Goal: Information Seeking & Learning: Learn about a topic

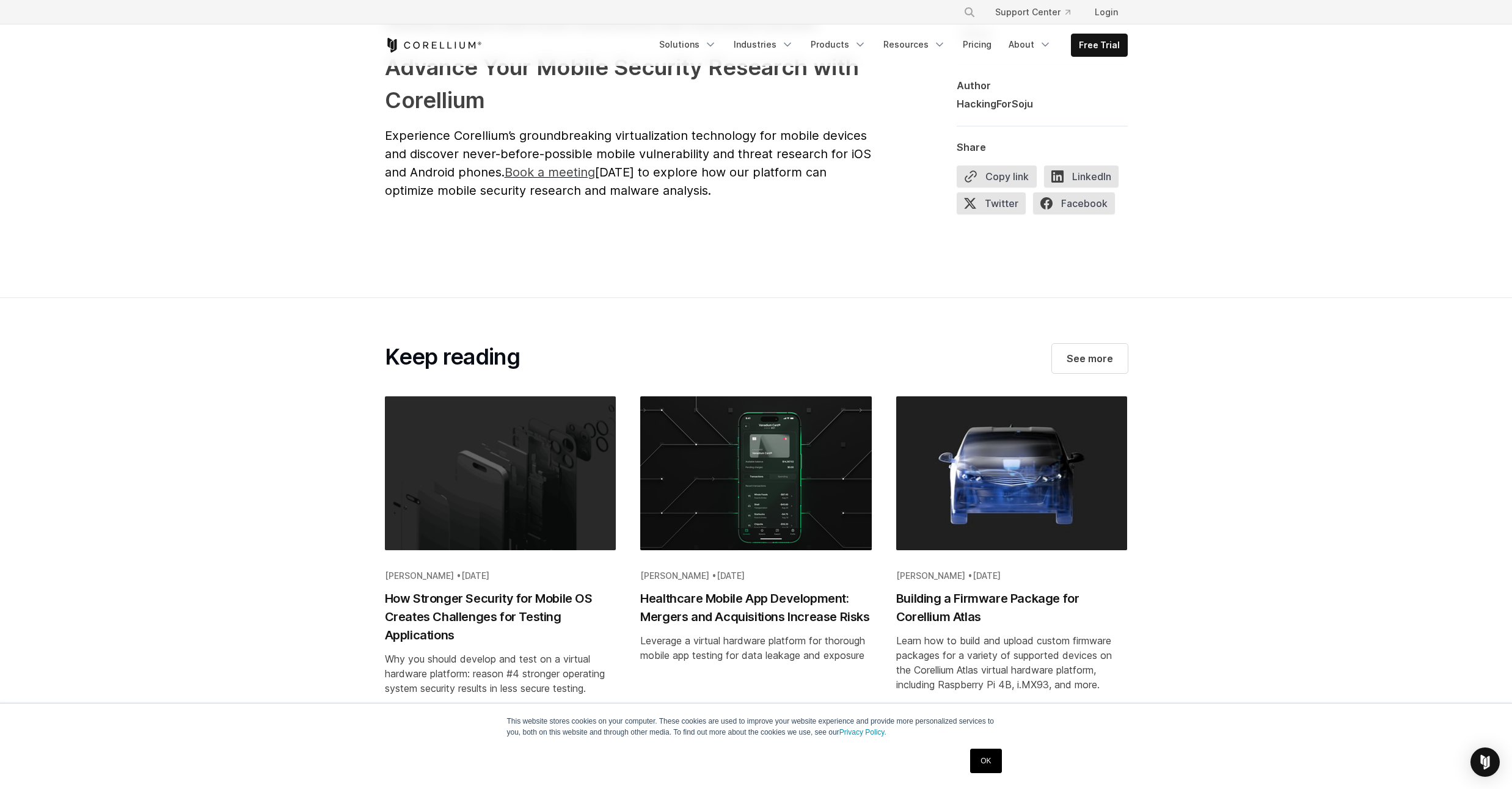
scroll to position [5938, 0]
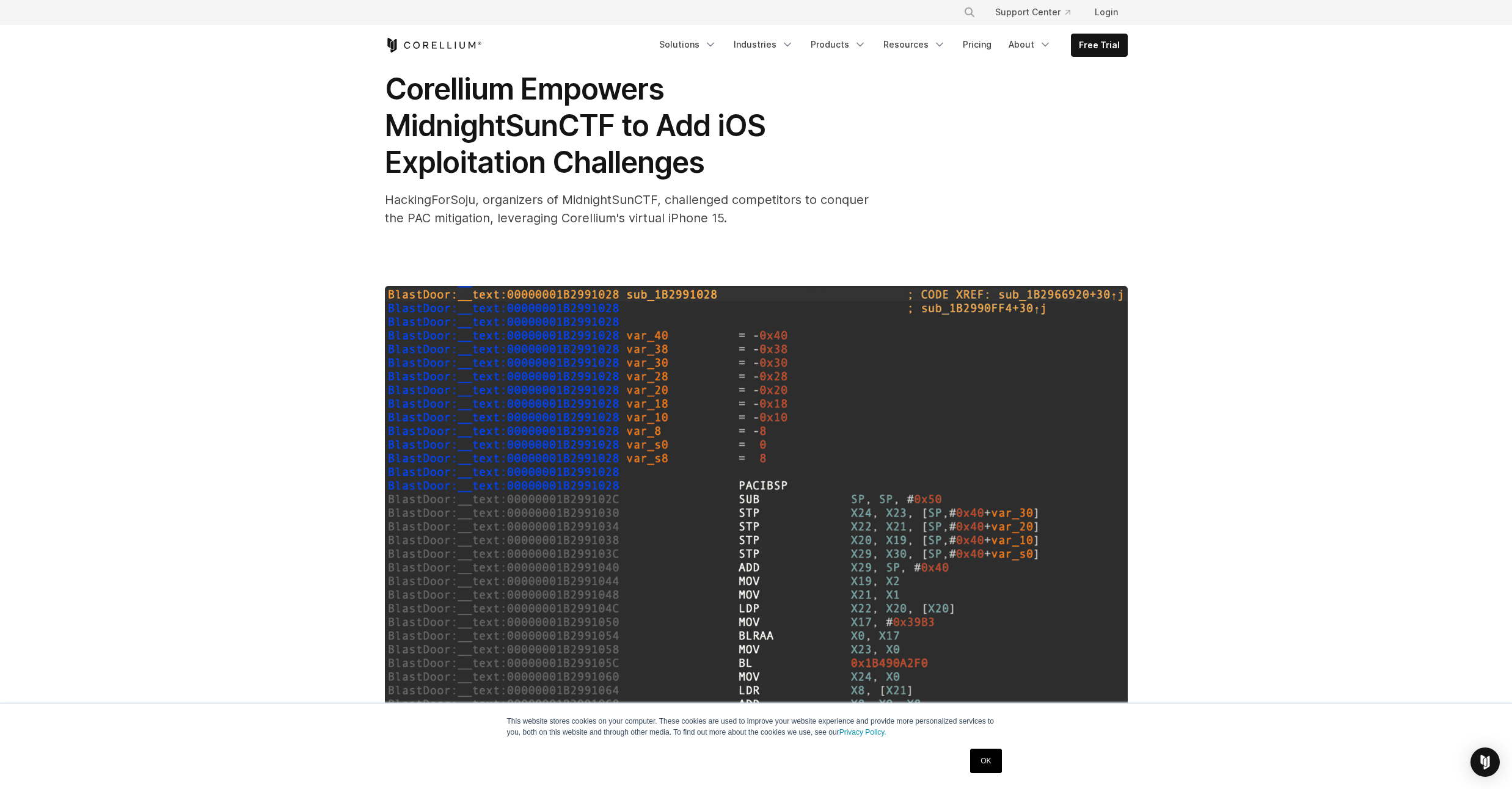
scroll to position [23, 0]
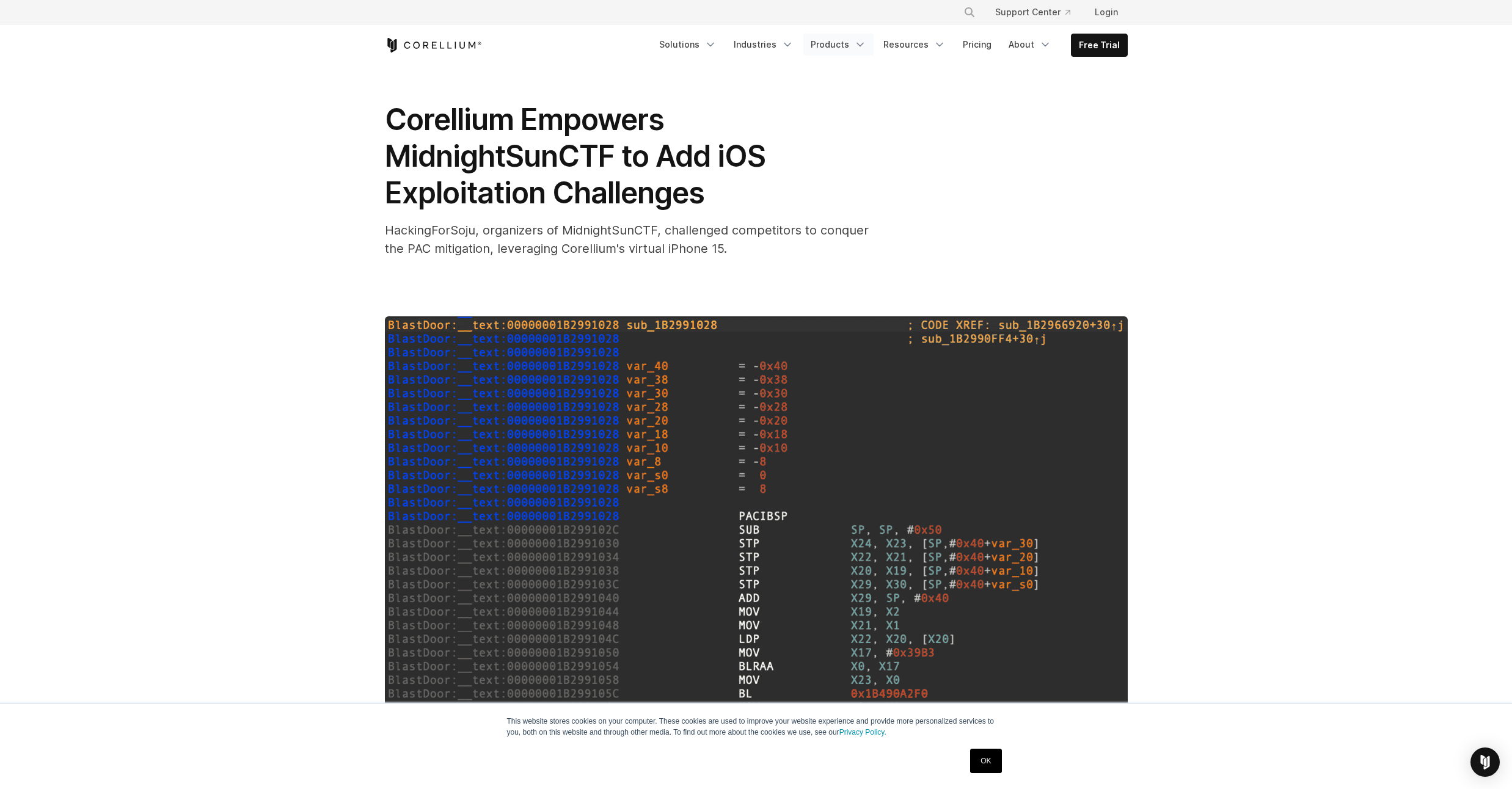
click at [863, 49] on icon "Navigation Menu" at bounding box center [860, 45] width 12 height 12
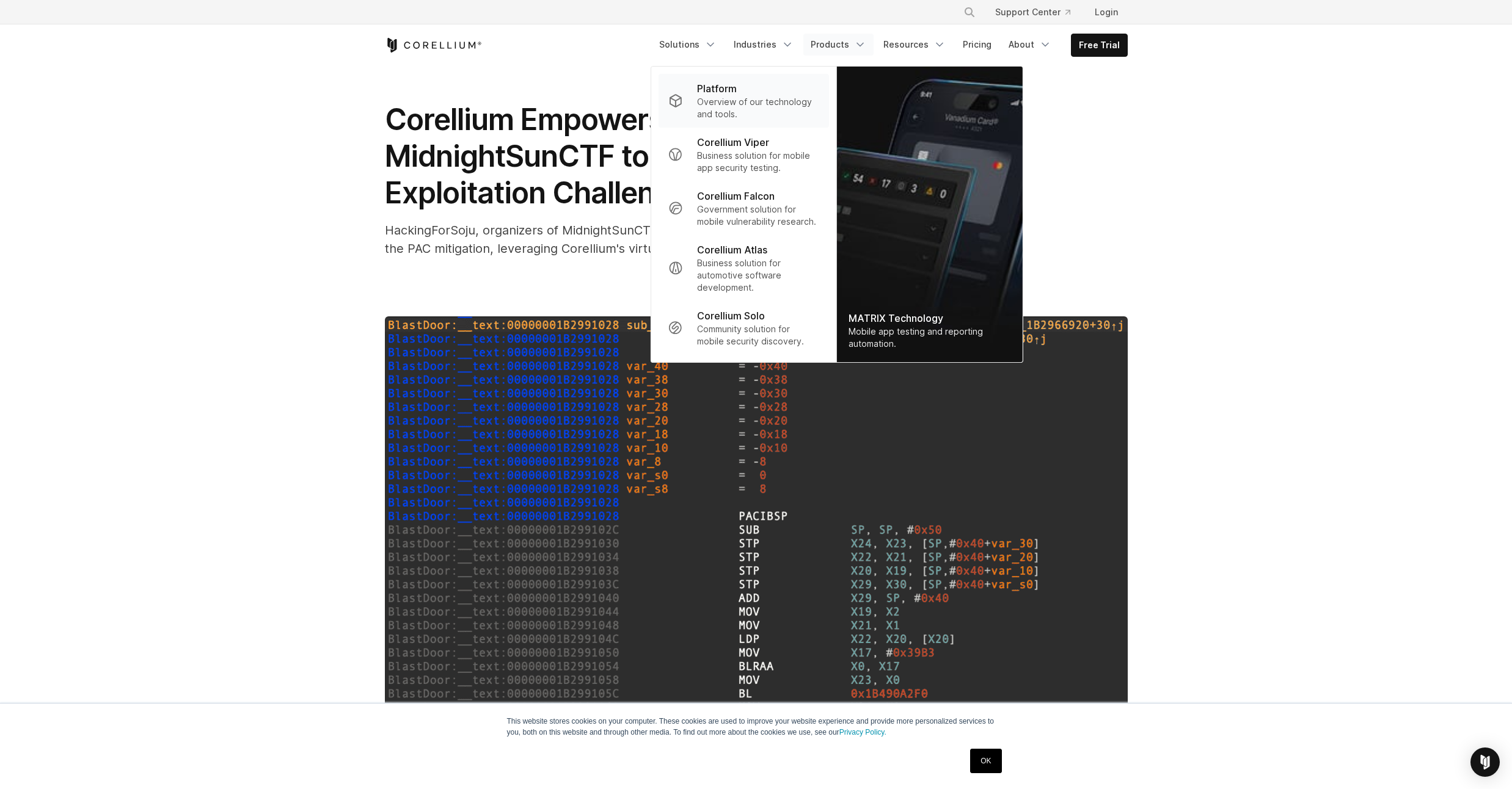
click at [773, 103] on p "Overview of our technology and tools." at bounding box center [757, 108] width 122 height 25
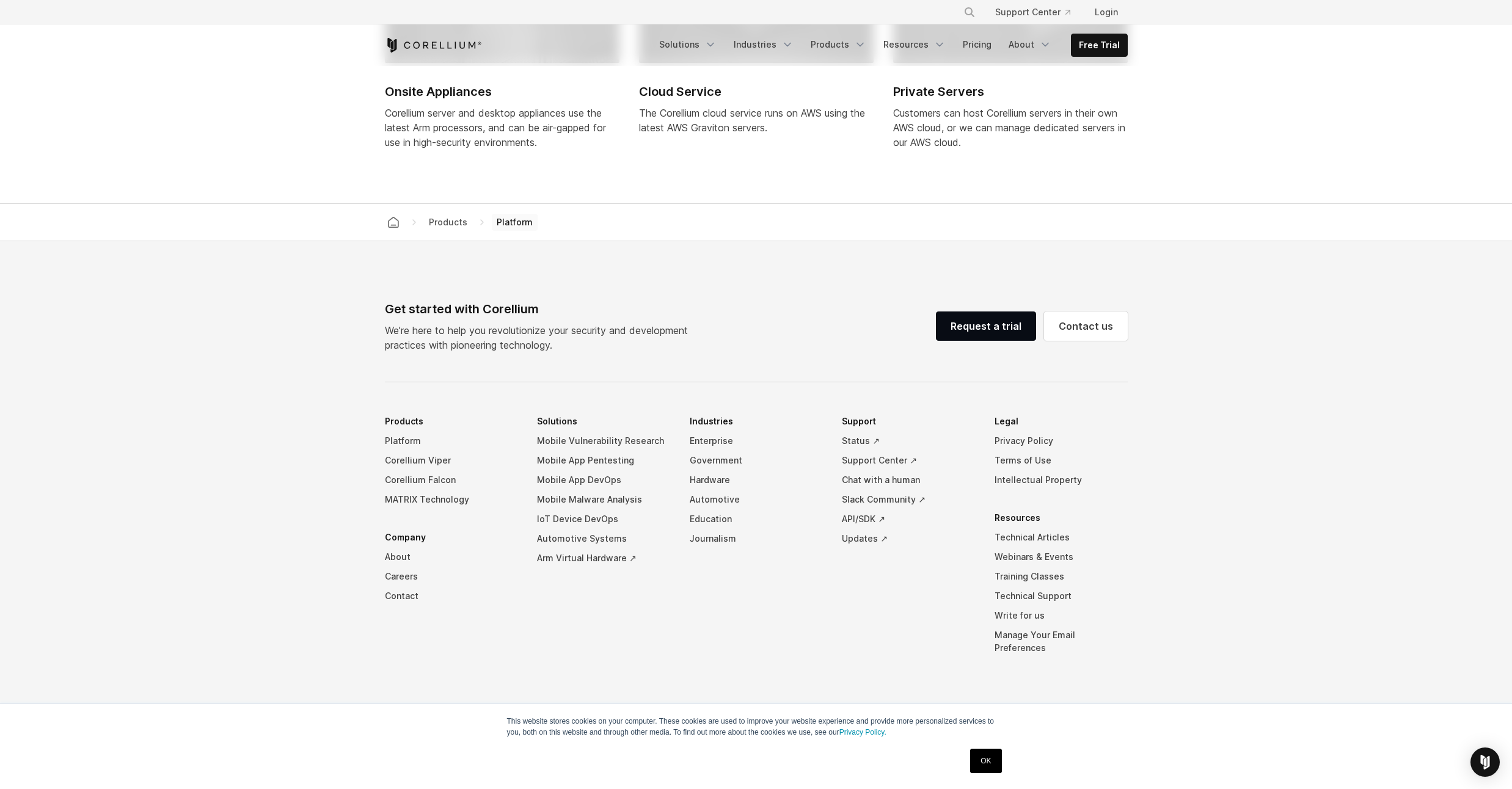
scroll to position [5571, 0]
click at [1051, 43] on icon "Navigation Menu" at bounding box center [1045, 45] width 12 height 12
click at [1320, 160] on section "Deployment options Onsite Appliances Corellium server and desktop appliances us…" at bounding box center [756, 17] width 1512 height 373
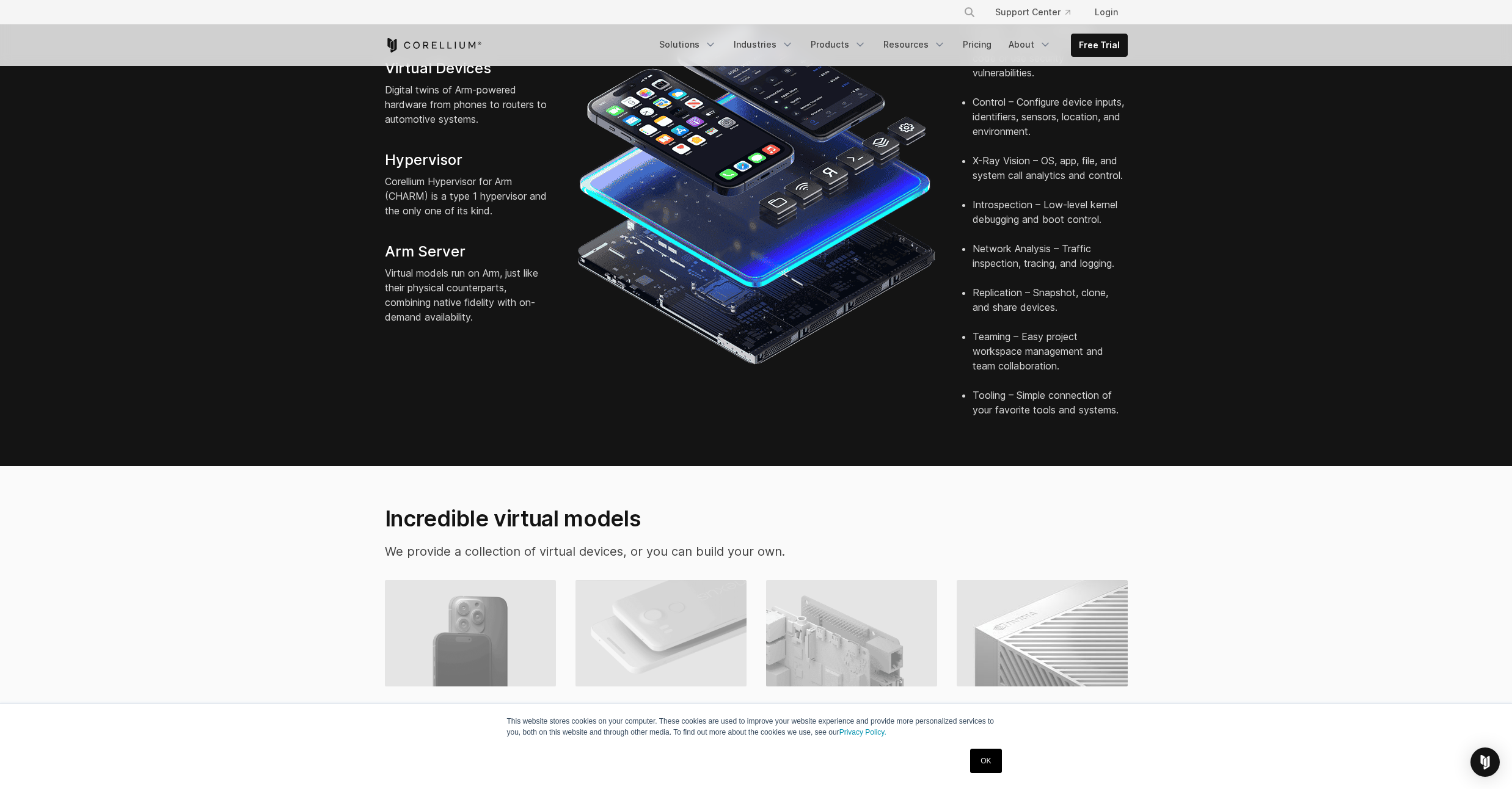
scroll to position [0, 0]
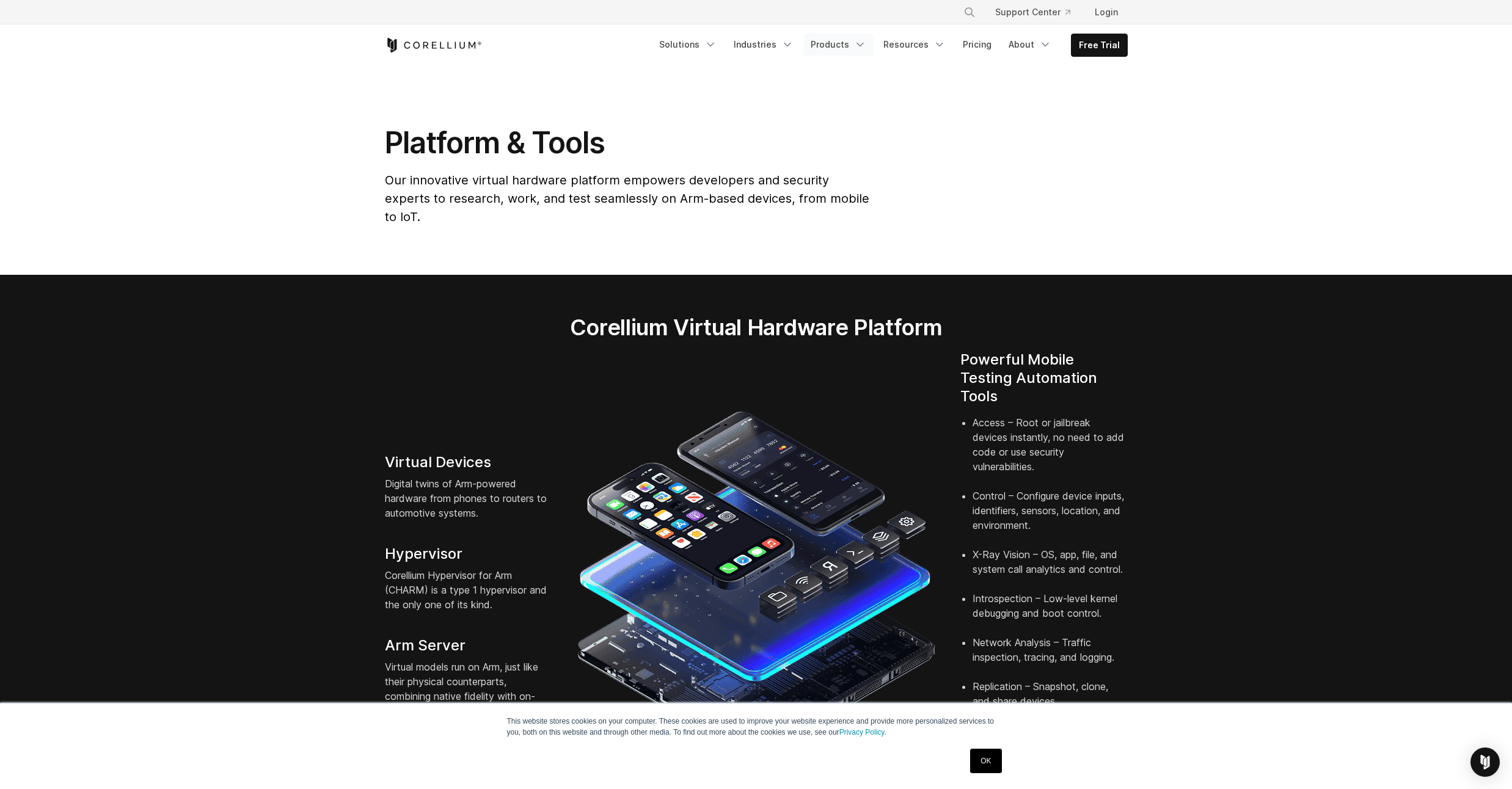
click at [866, 43] on icon "Navigation Menu" at bounding box center [860, 45] width 12 height 12
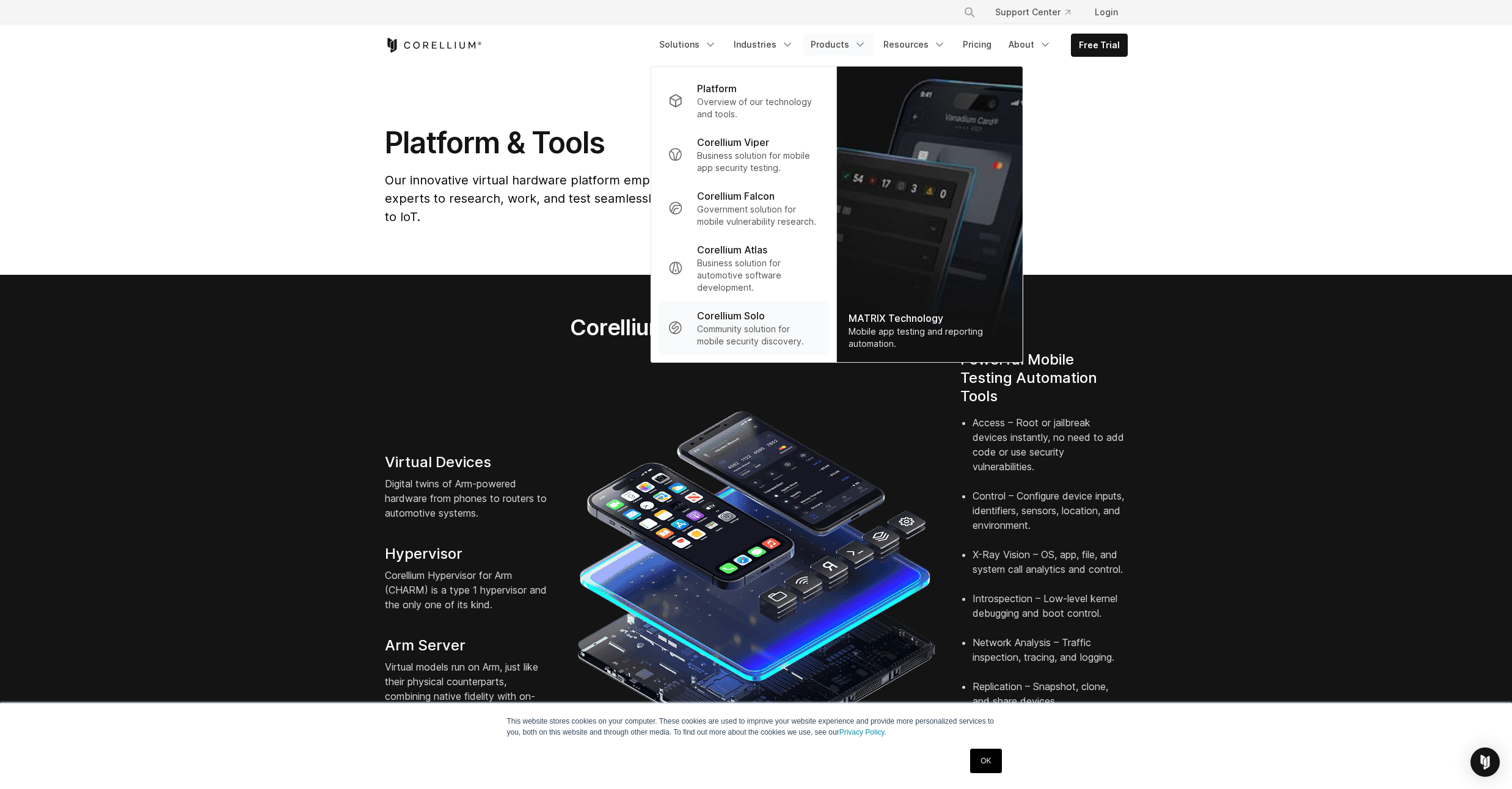
click at [749, 333] on p "Community solution for mobile security discovery." at bounding box center [757, 335] width 122 height 25
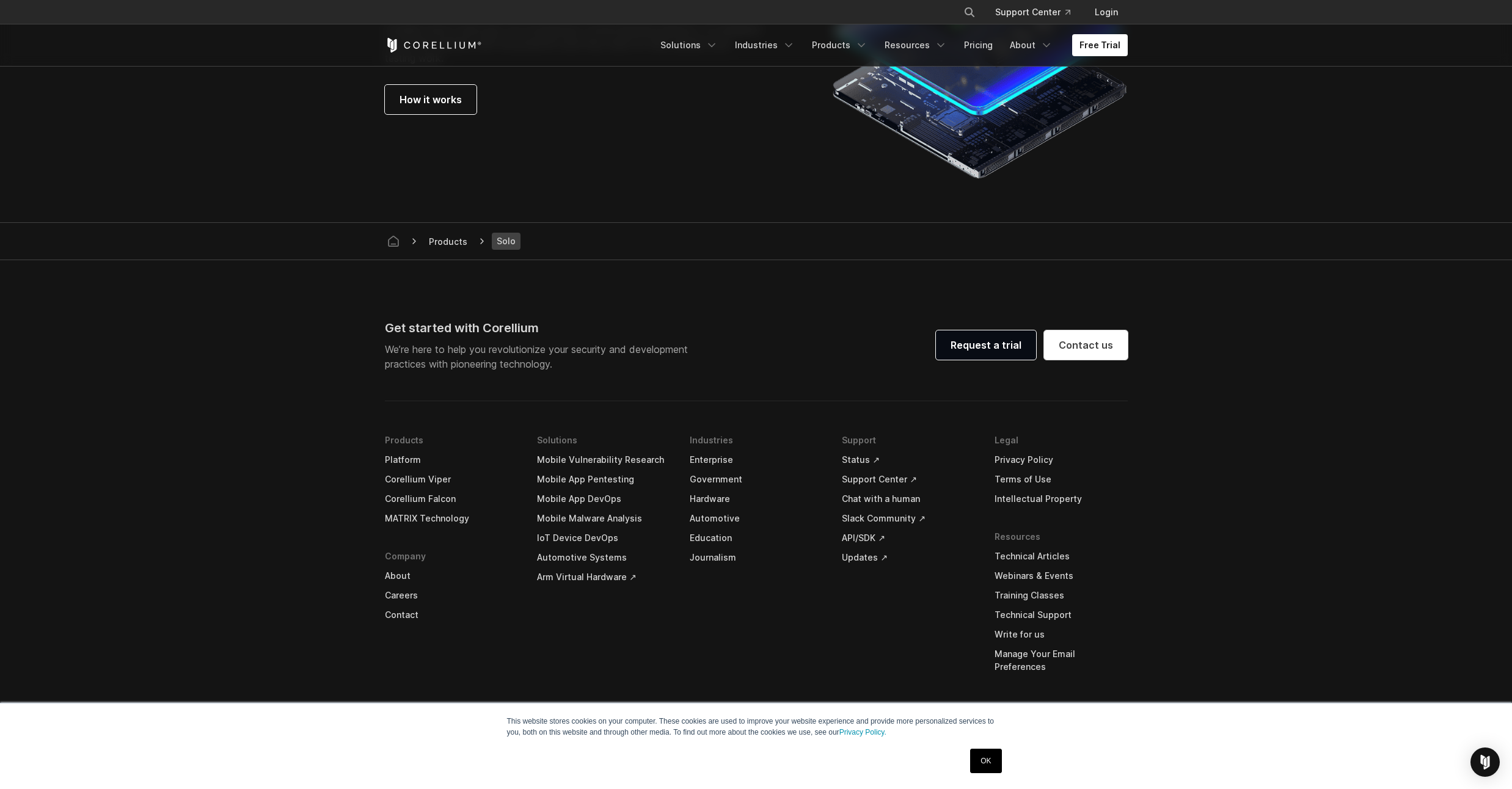
scroll to position [2304, 0]
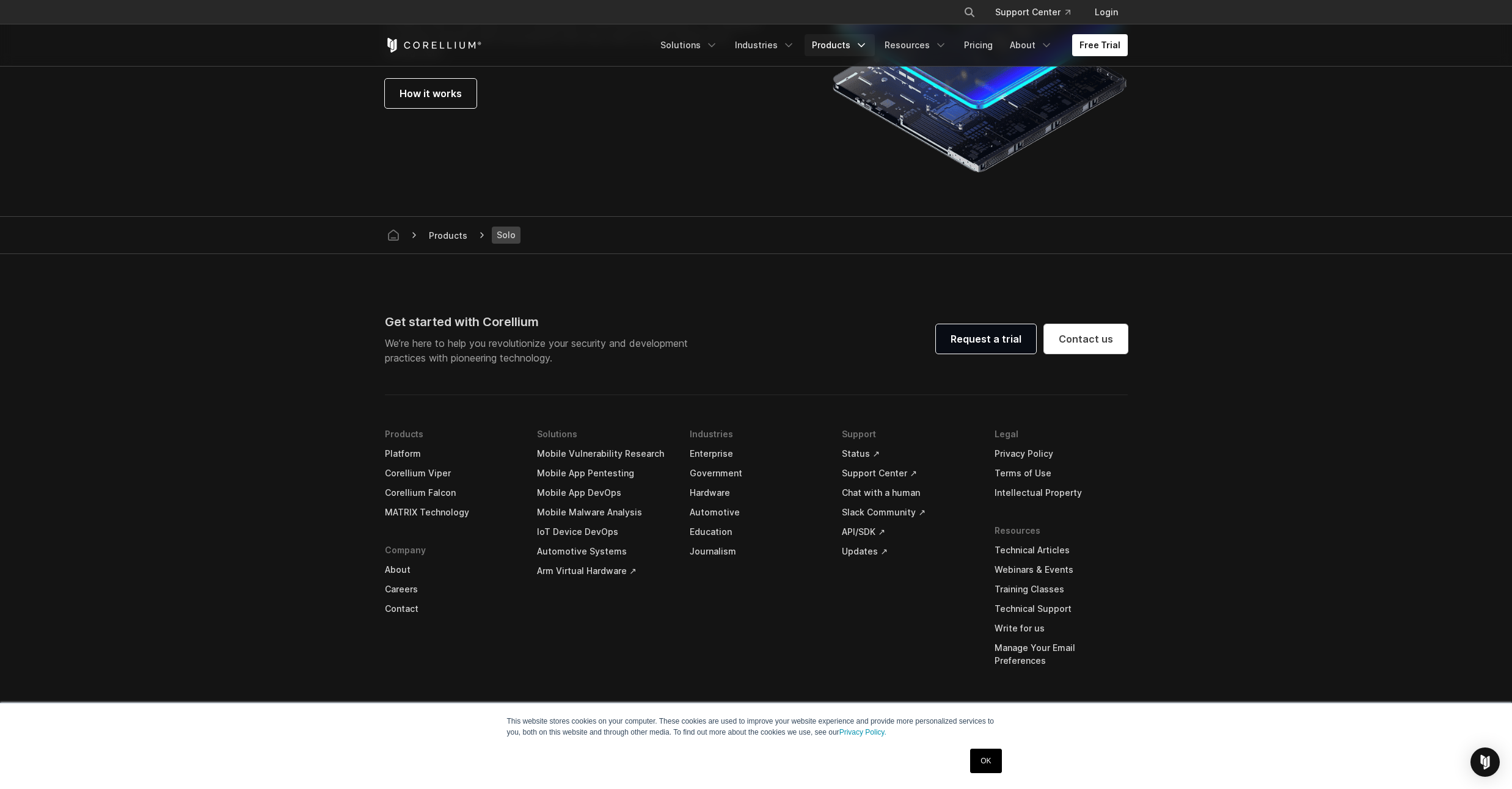
click at [861, 43] on icon "Navigation Menu" at bounding box center [861, 45] width 12 height 12
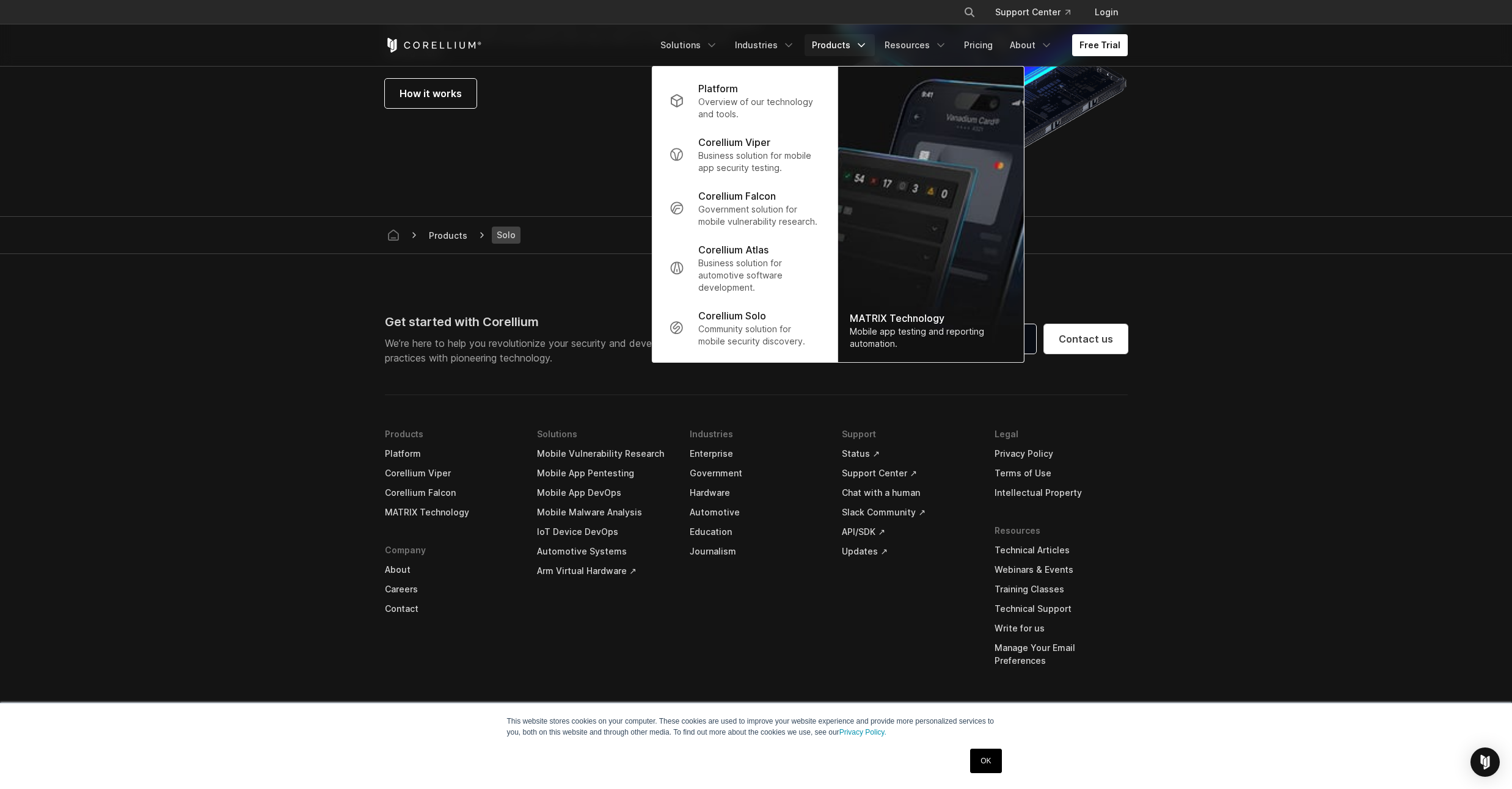
click at [861, 43] on icon "Navigation Menu" at bounding box center [861, 45] width 12 height 12
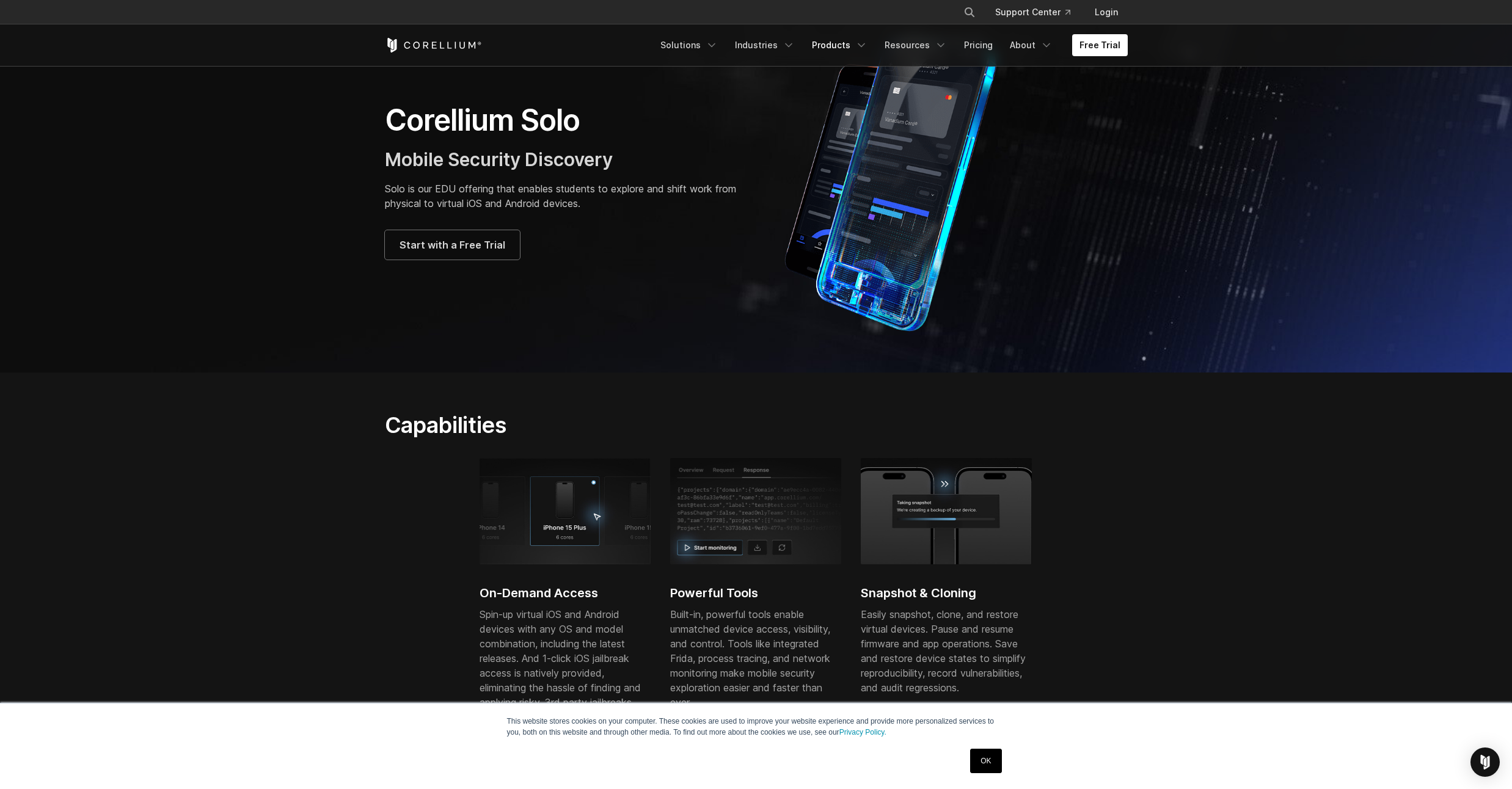
scroll to position [0, 0]
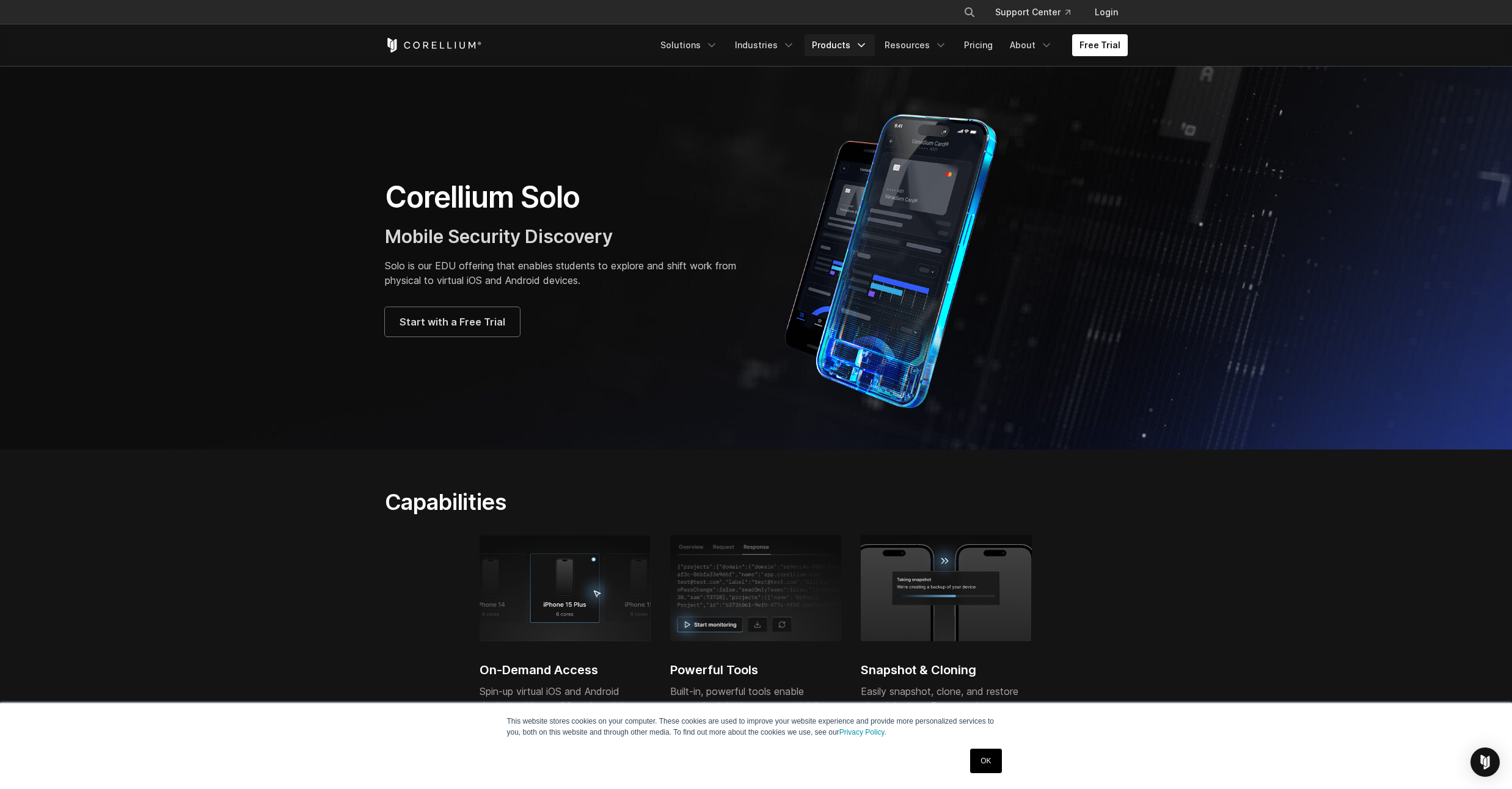
click at [865, 47] on icon "Navigation Menu" at bounding box center [861, 45] width 12 height 12
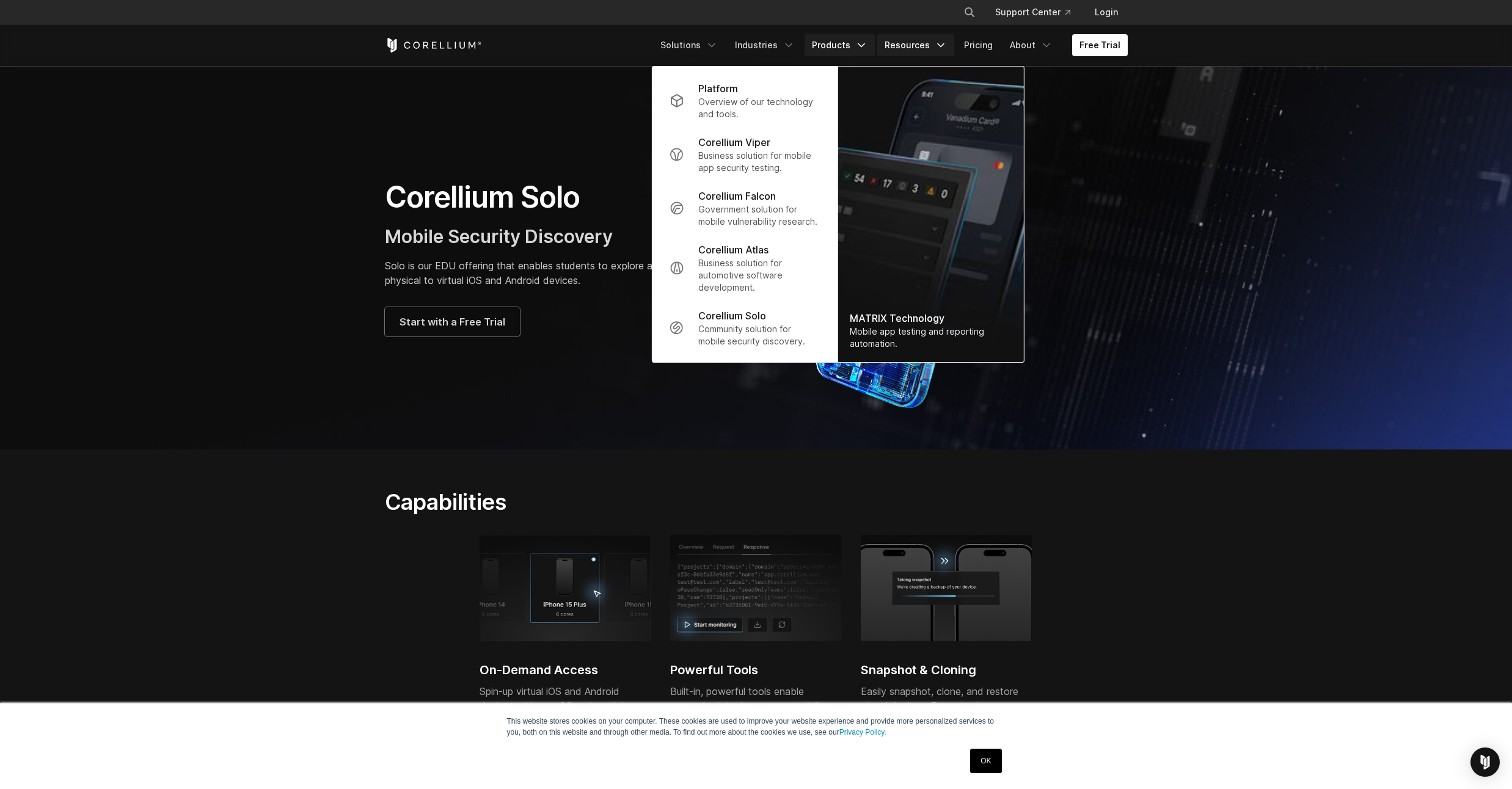
click at [942, 49] on icon "Navigation Menu" at bounding box center [940, 45] width 12 height 12
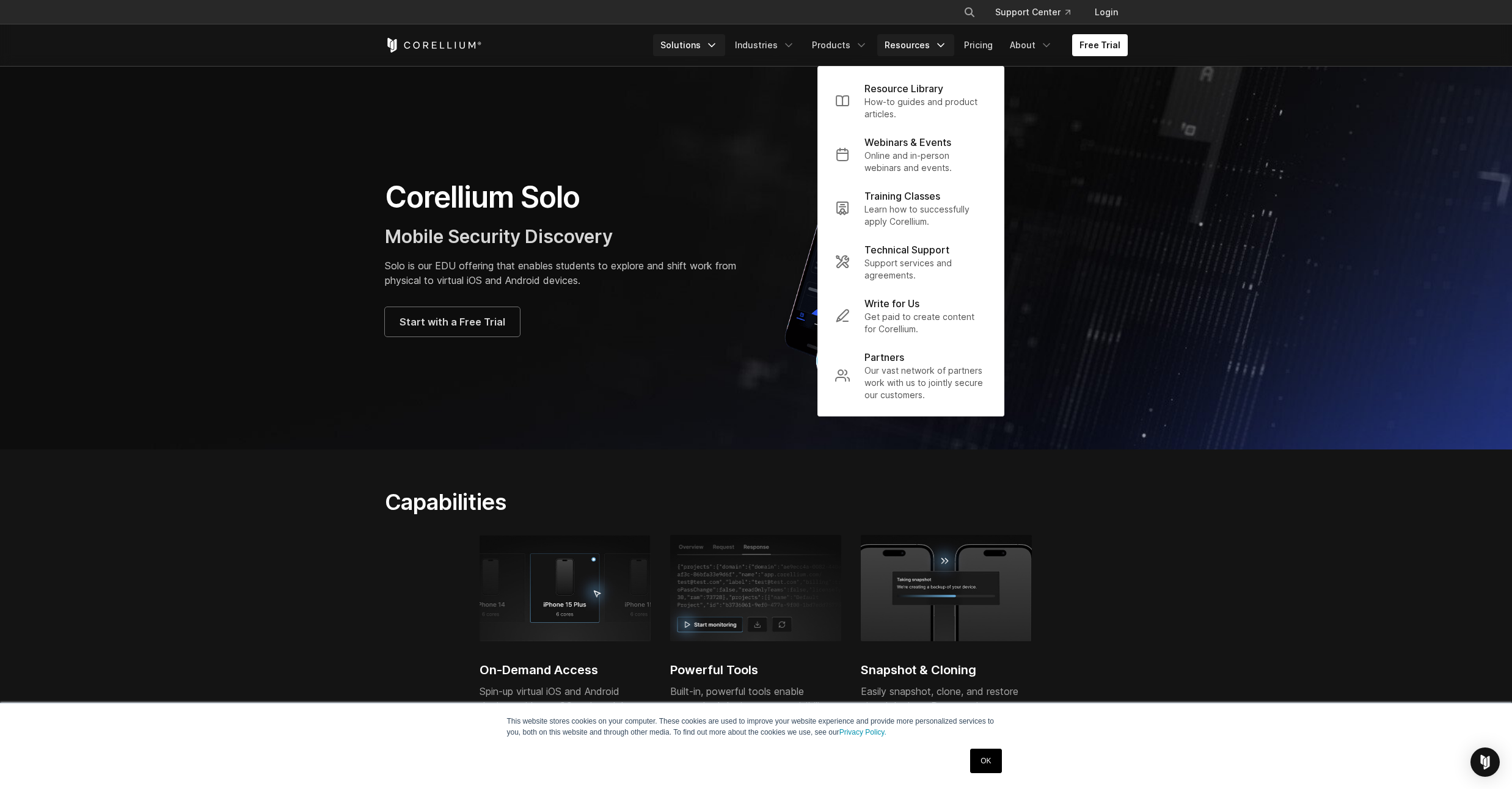
click at [718, 52] on link "Solutions" at bounding box center [689, 45] width 72 height 22
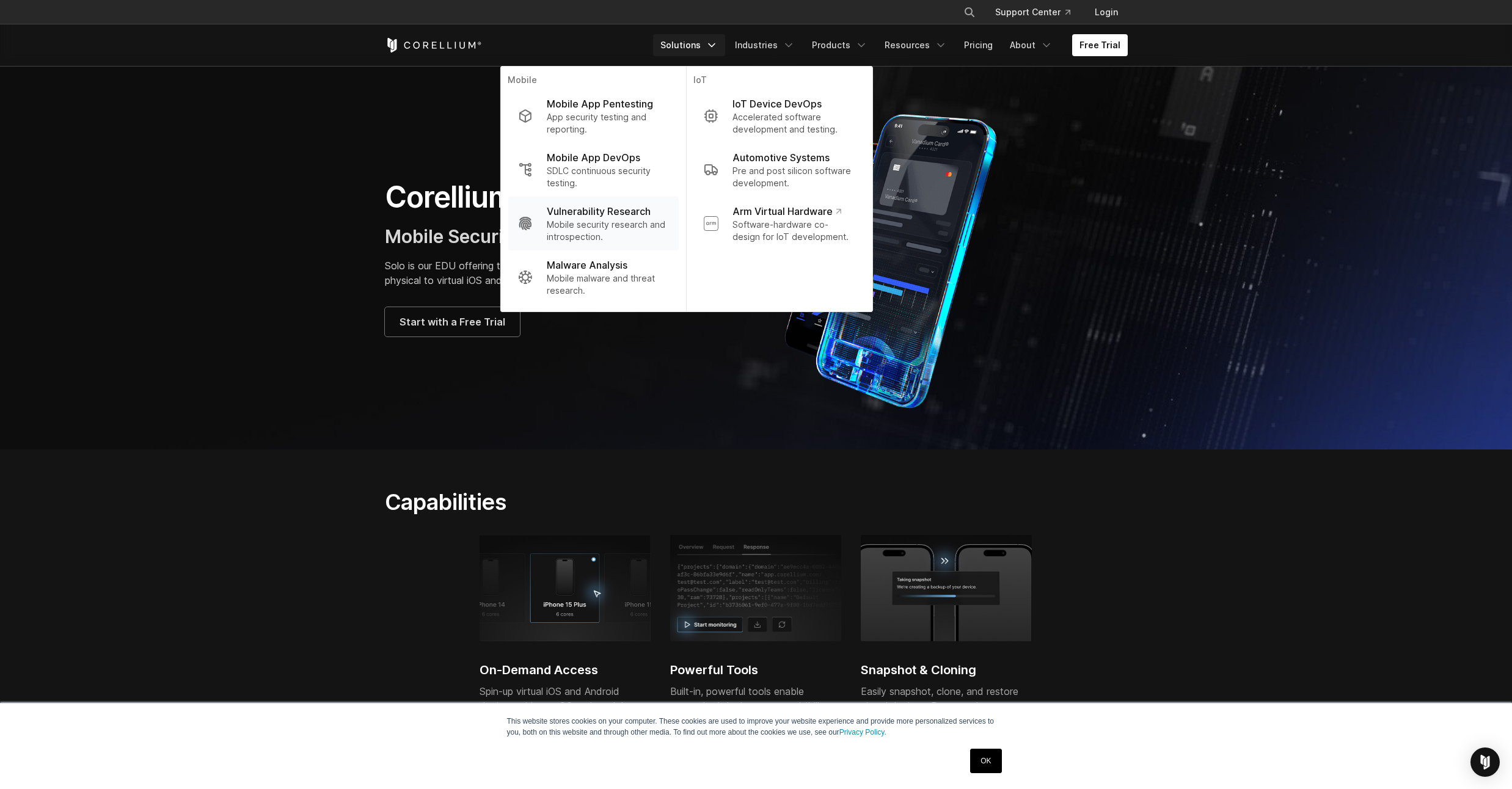
click at [634, 216] on p "Vulnerability Research" at bounding box center [598, 212] width 104 height 15
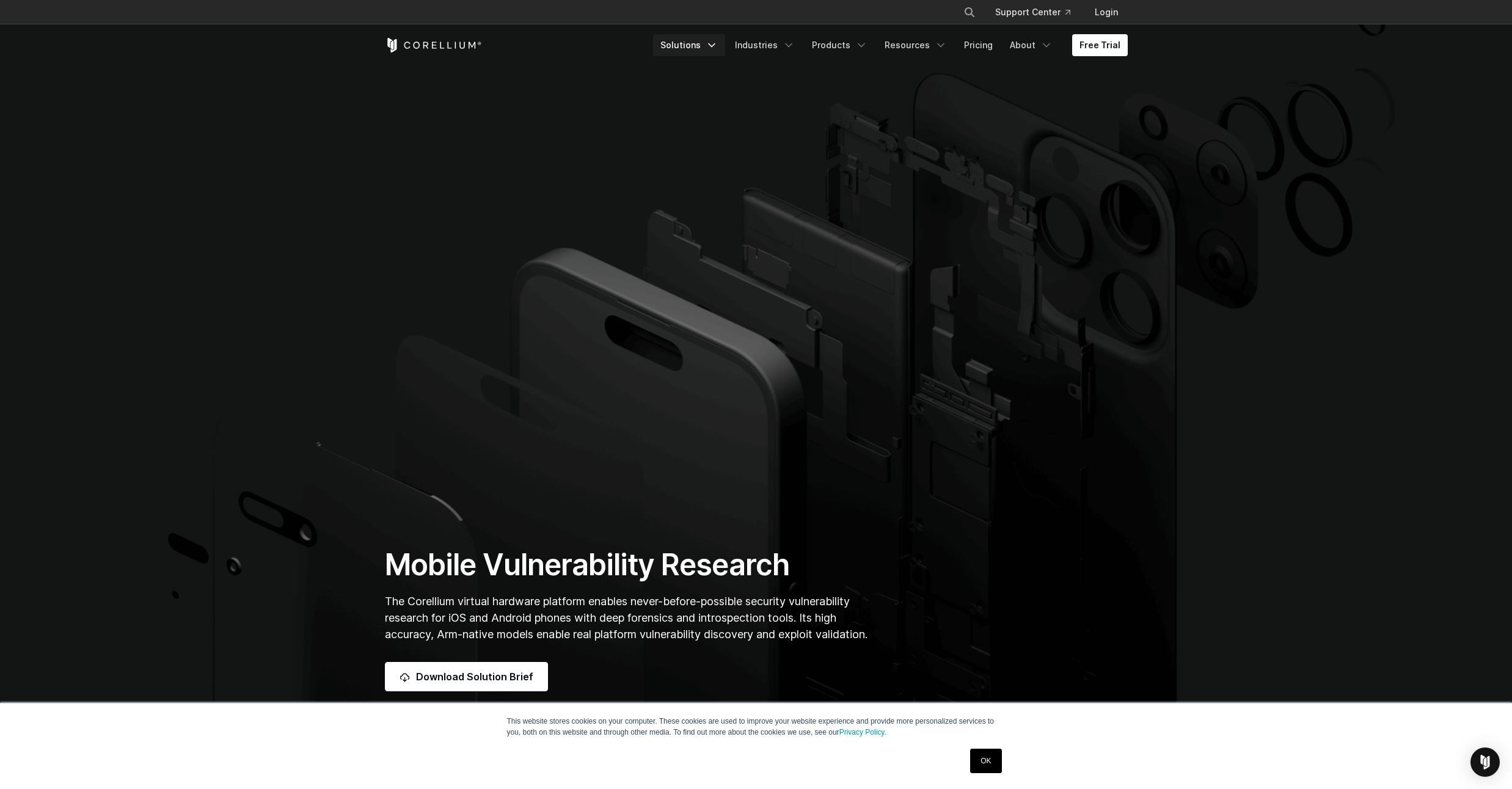
click at [725, 49] on link "Solutions" at bounding box center [689, 45] width 72 height 22
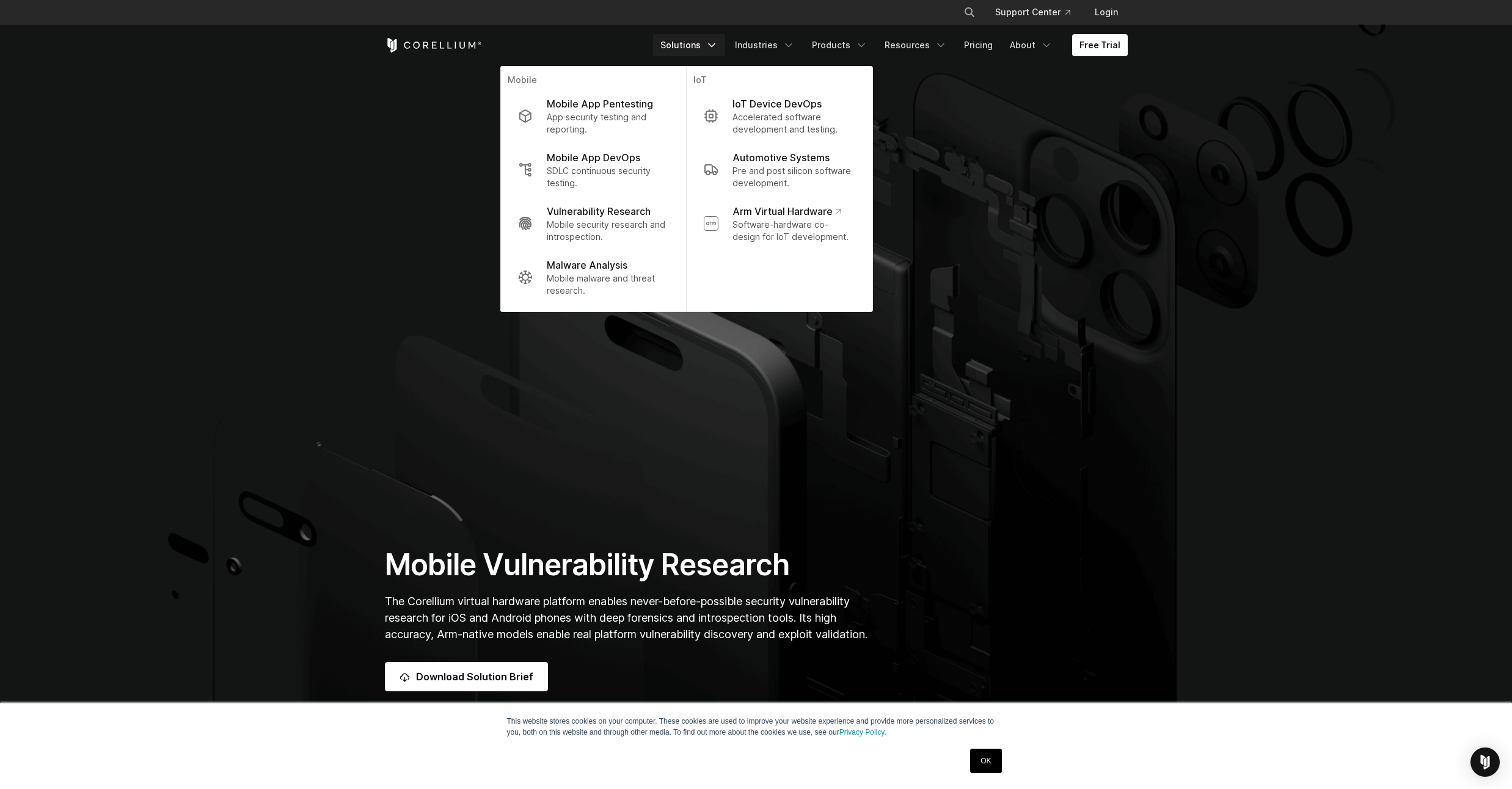
click at [725, 49] on link "Solutions" at bounding box center [689, 45] width 72 height 22
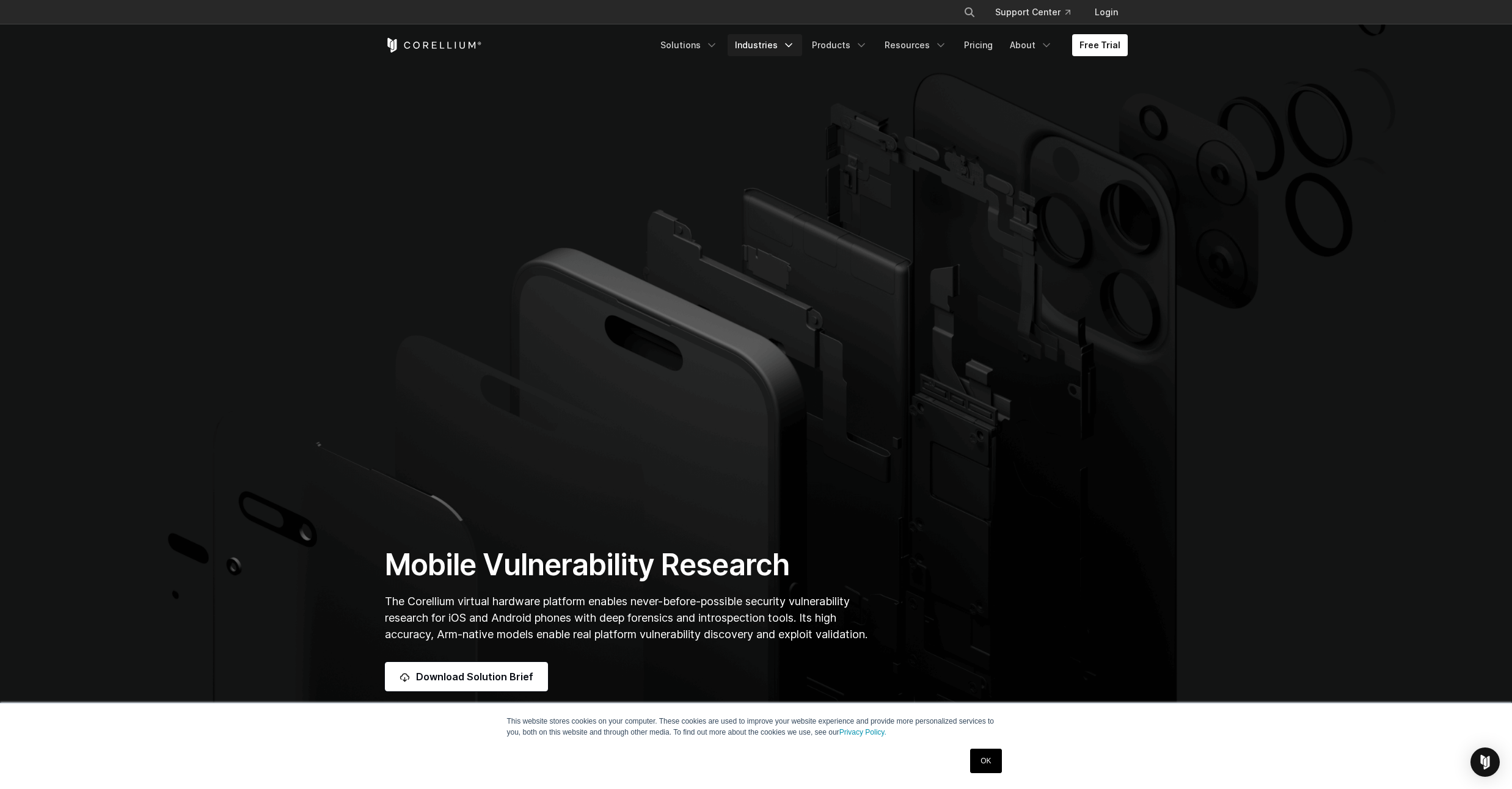
click at [792, 48] on icon "Navigation Menu" at bounding box center [788, 45] width 12 height 12
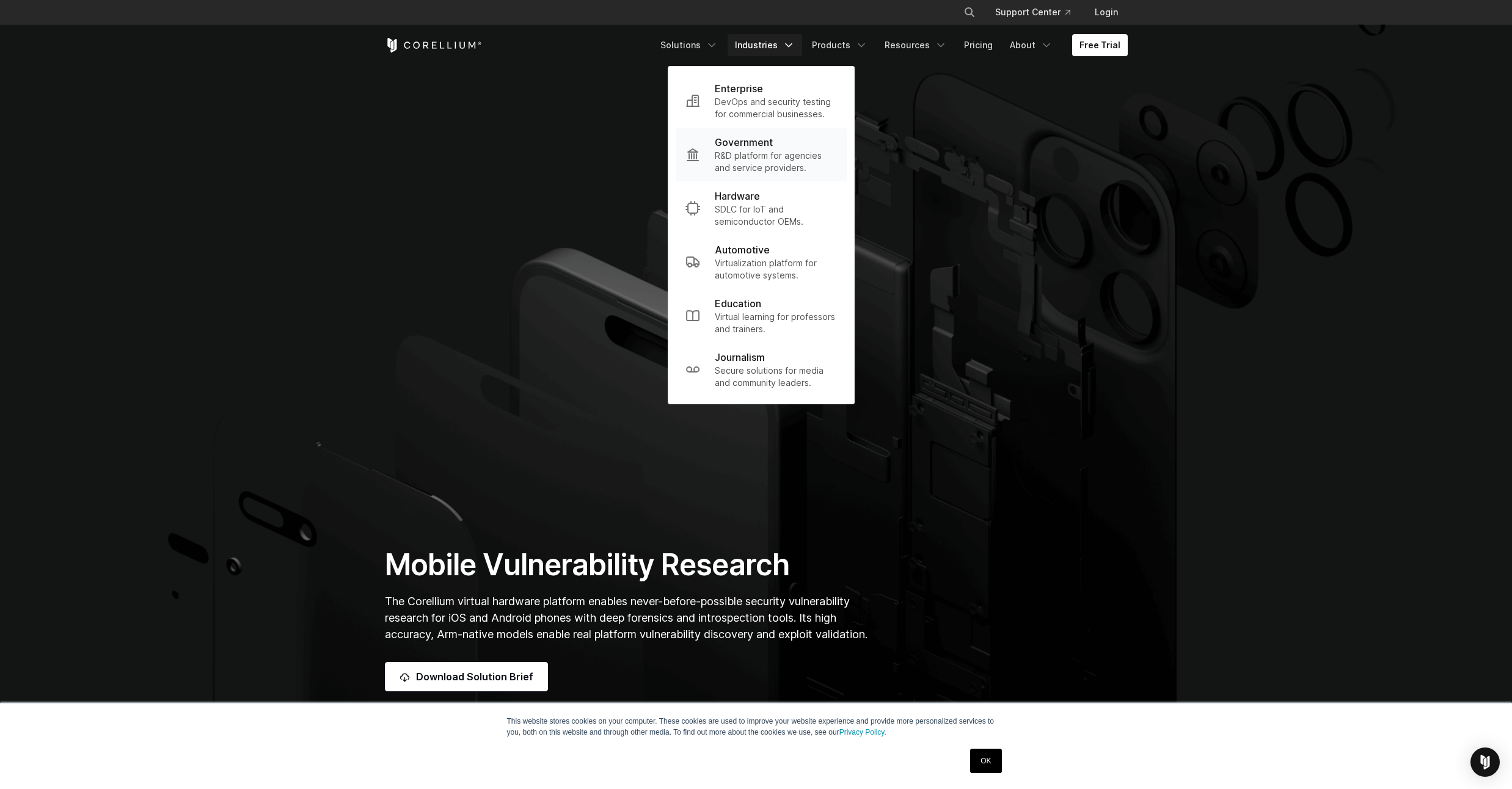
click at [779, 166] on p "R&D platform for agencies and service providers." at bounding box center [776, 162] width 122 height 25
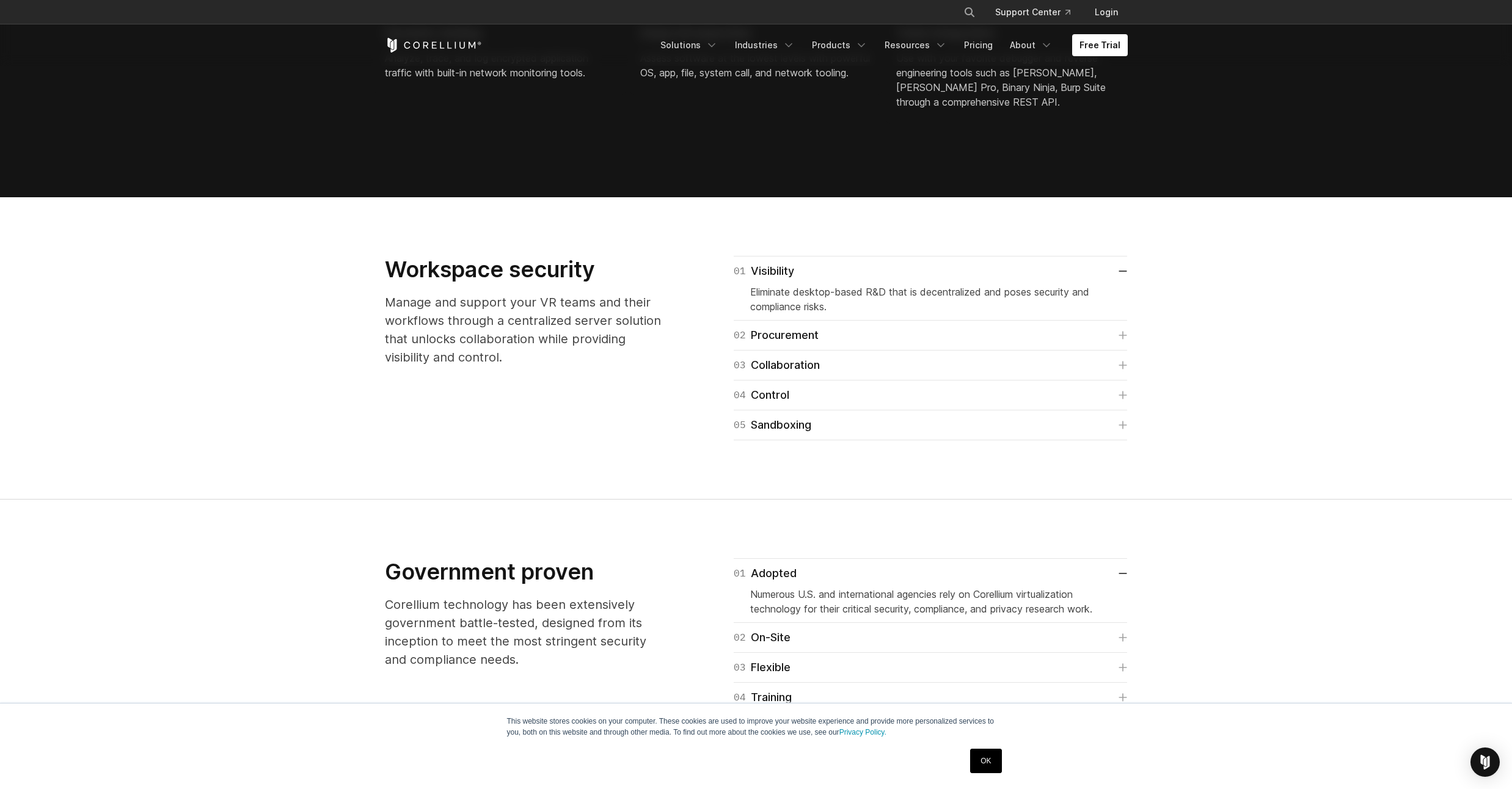
scroll to position [1759, 0]
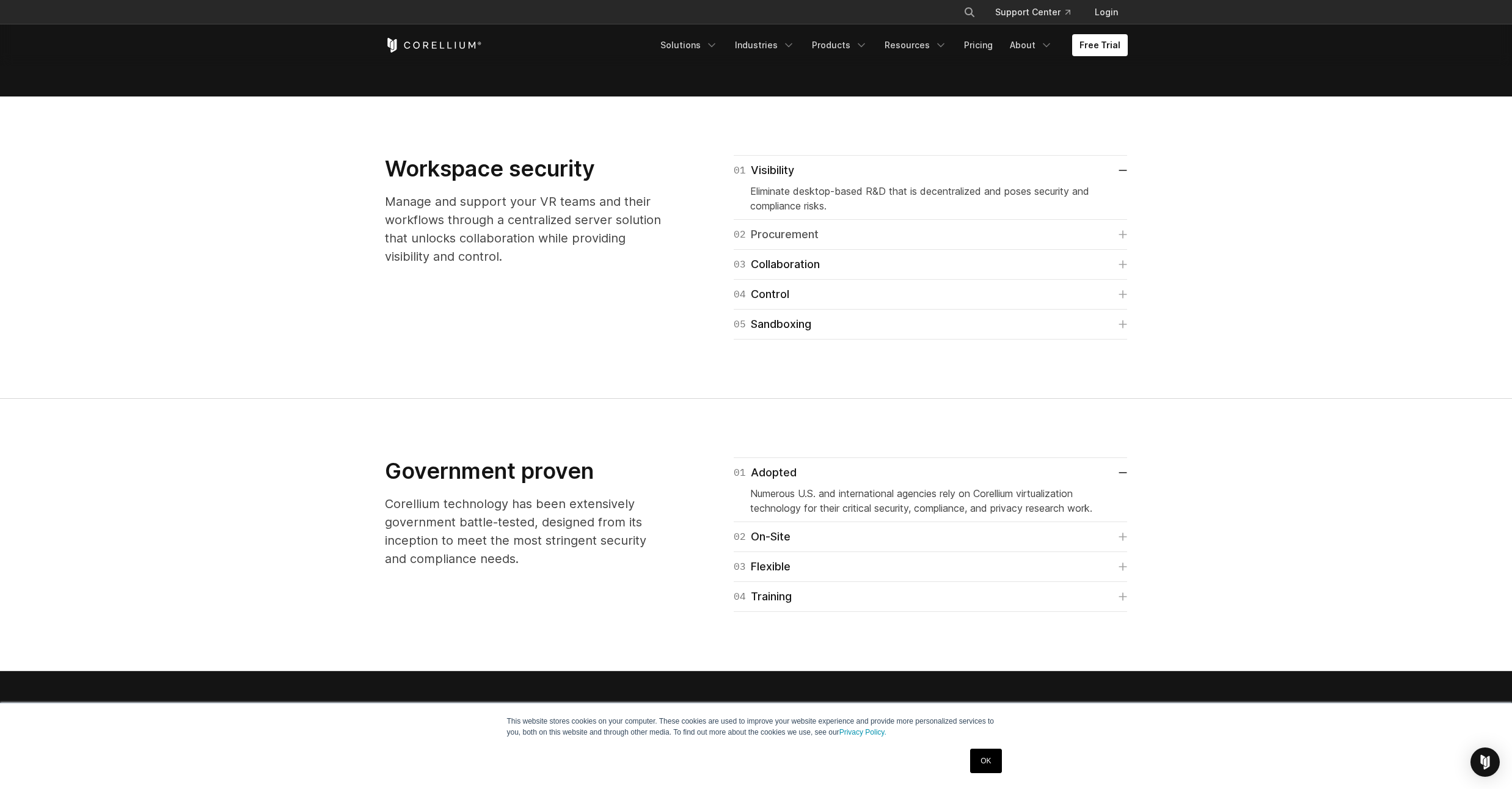
click at [1123, 239] on link "02 Procurement" at bounding box center [930, 234] width 394 height 17
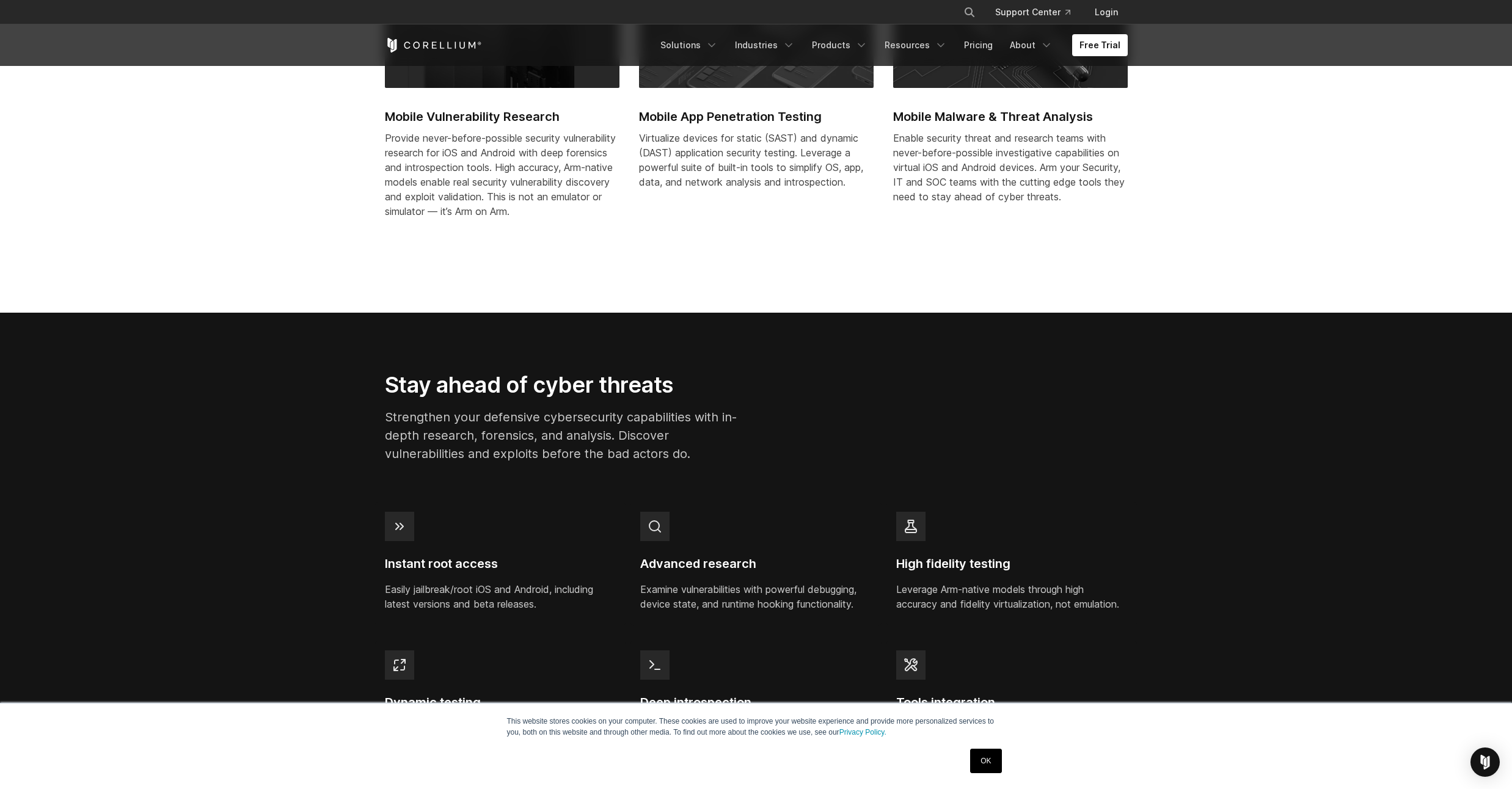
scroll to position [586, 0]
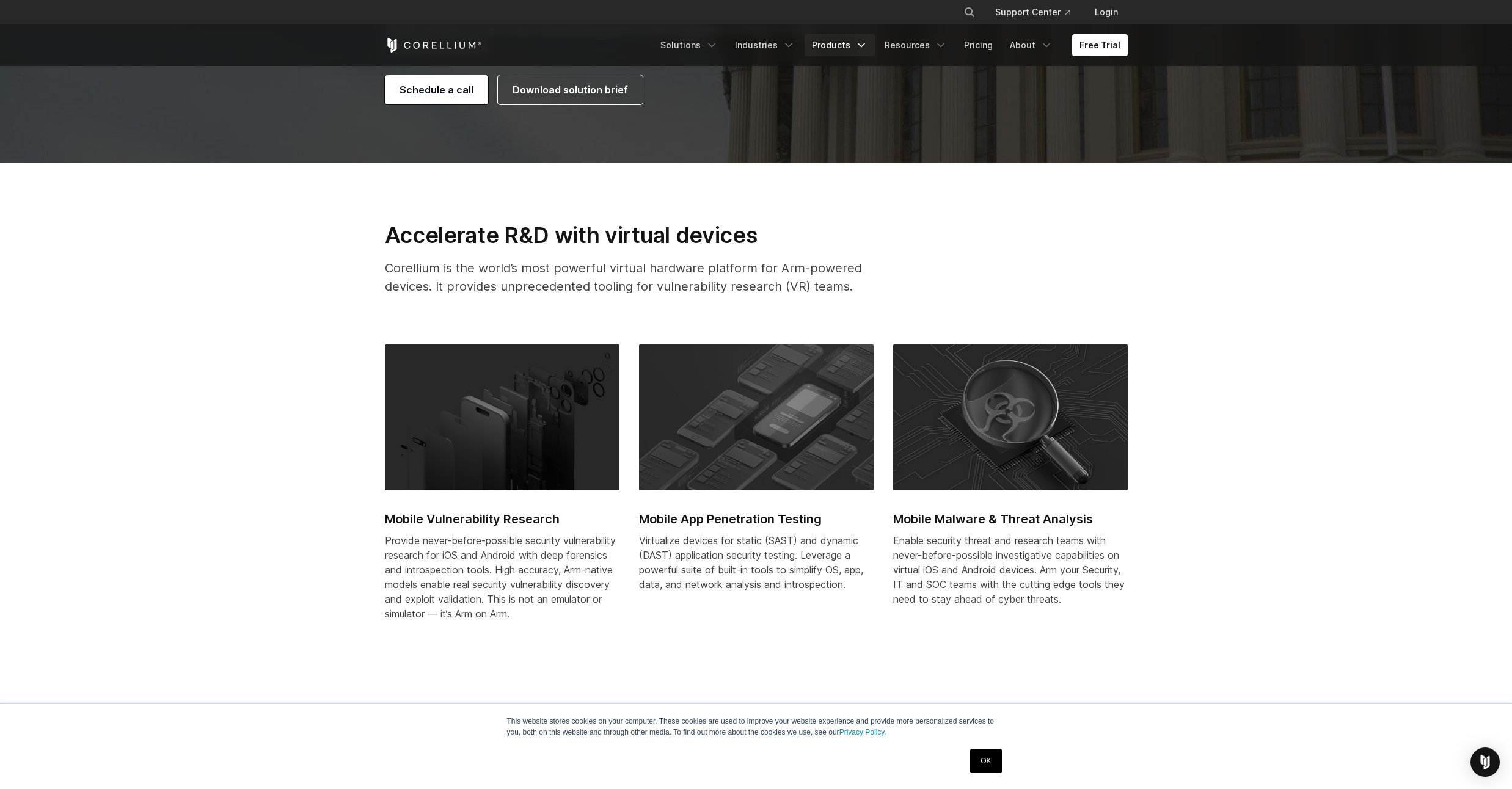
click at [857, 50] on link "Products" at bounding box center [840, 45] width 70 height 22
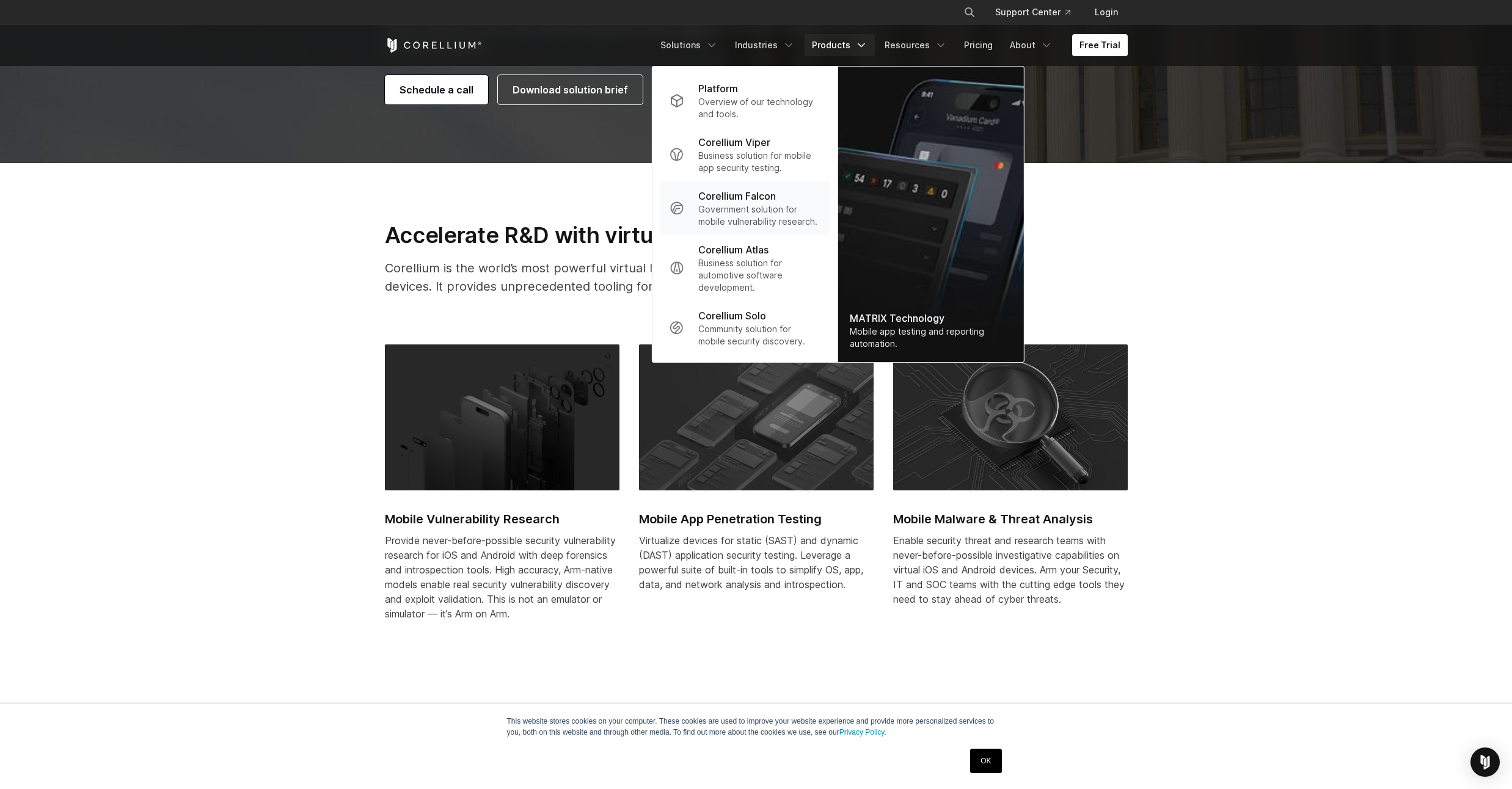
click at [727, 204] on p "Government solution for mobile vulnerability research." at bounding box center [758, 216] width 122 height 25
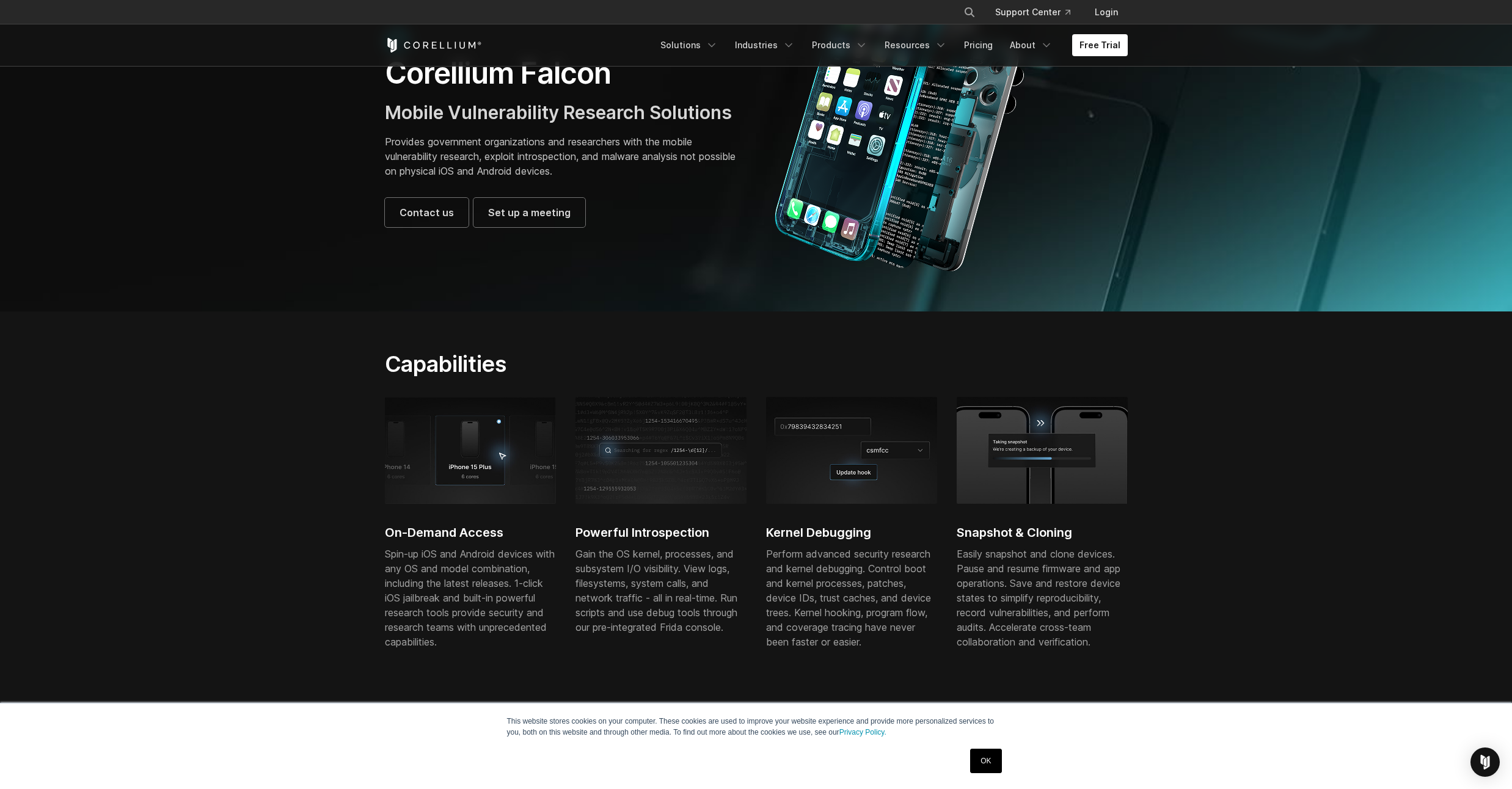
scroll to position [119, 0]
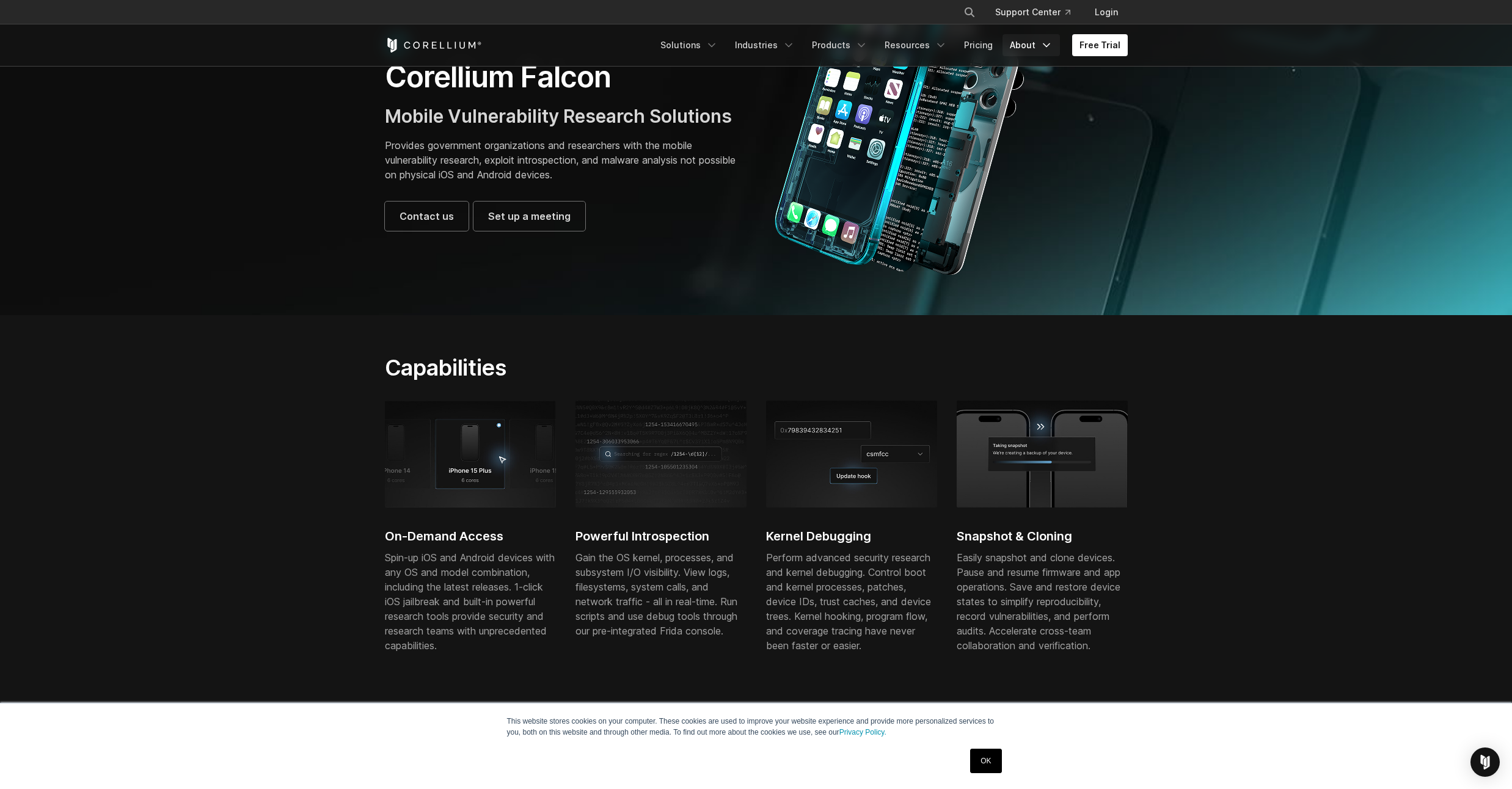
click at [1050, 49] on icon "Navigation Menu" at bounding box center [1046, 45] width 12 height 12
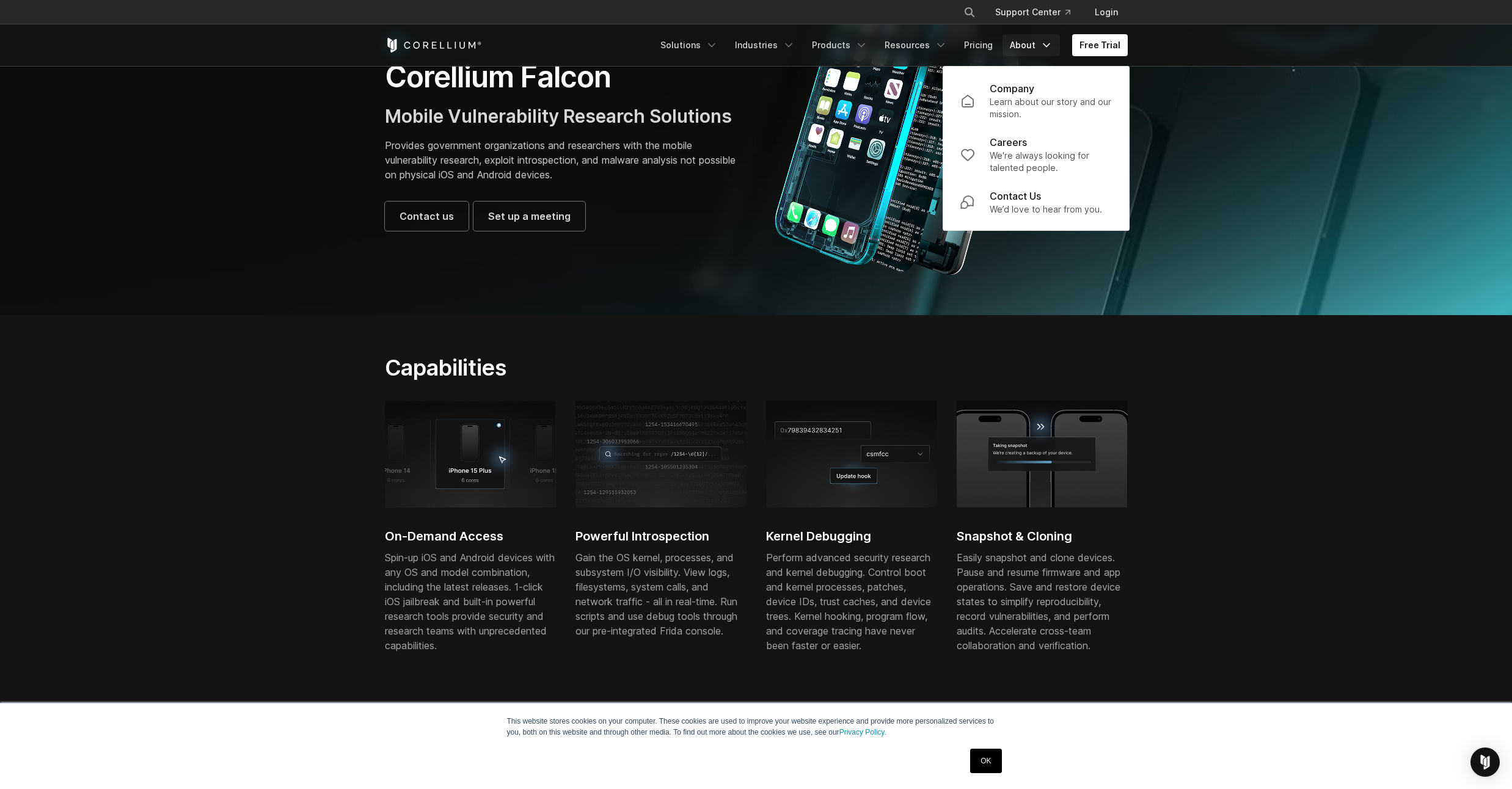
click at [1050, 49] on icon "Navigation Menu" at bounding box center [1046, 45] width 12 height 12
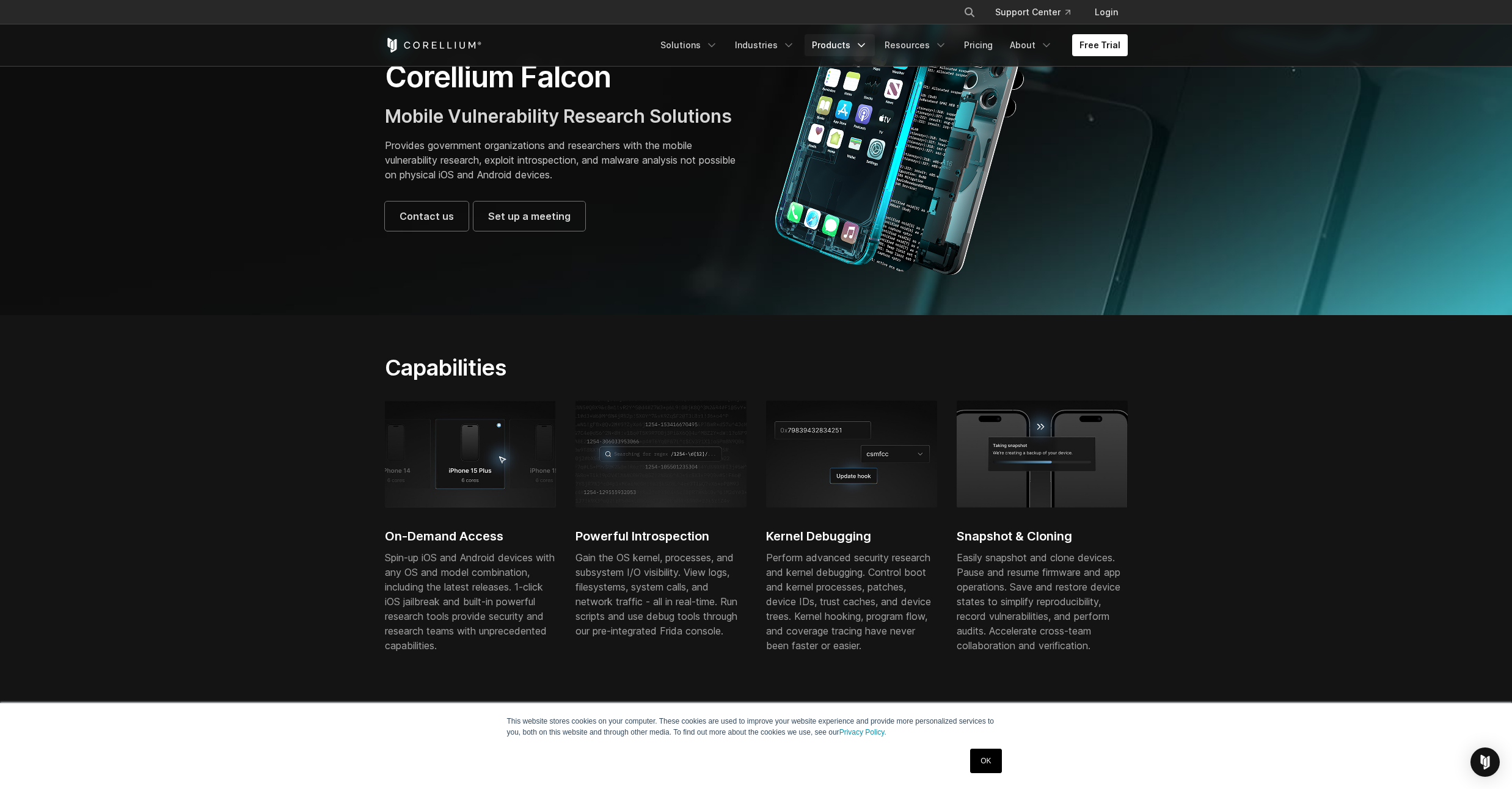
click at [867, 51] on icon "Navigation Menu" at bounding box center [861, 45] width 12 height 12
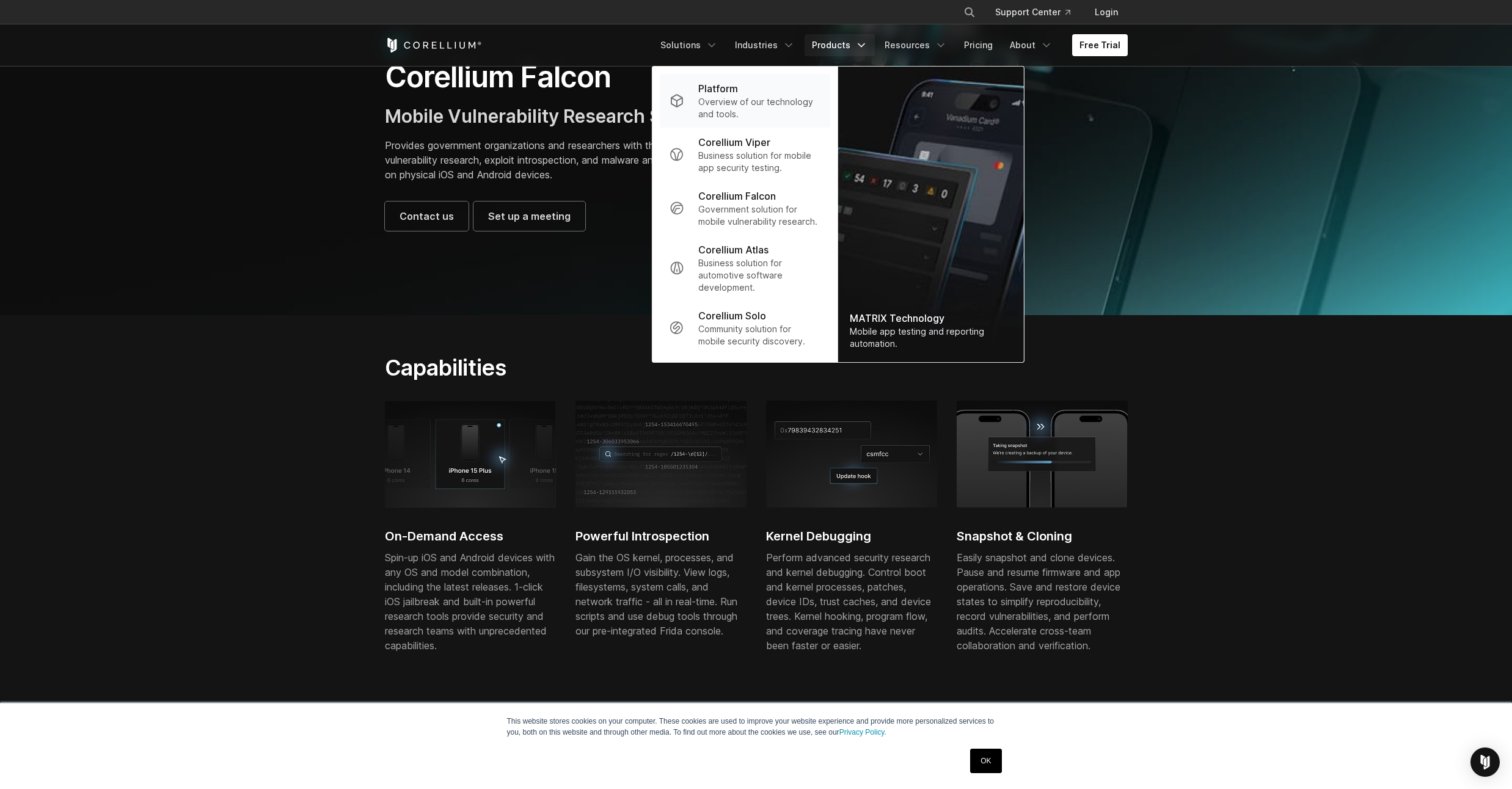
click at [732, 104] on p "Overview of our technology and tools." at bounding box center [758, 108] width 122 height 25
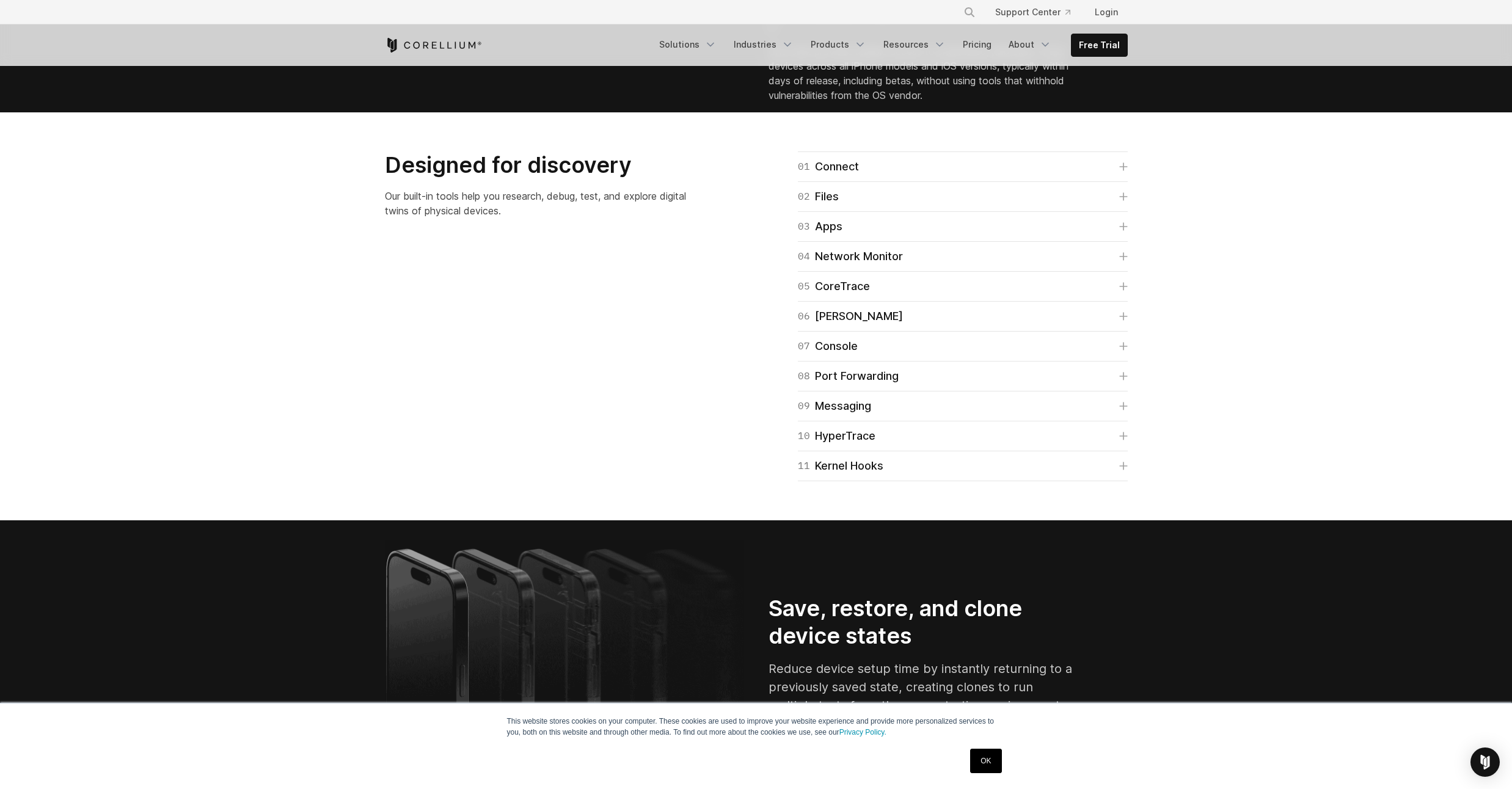
scroll to position [1979, 0]
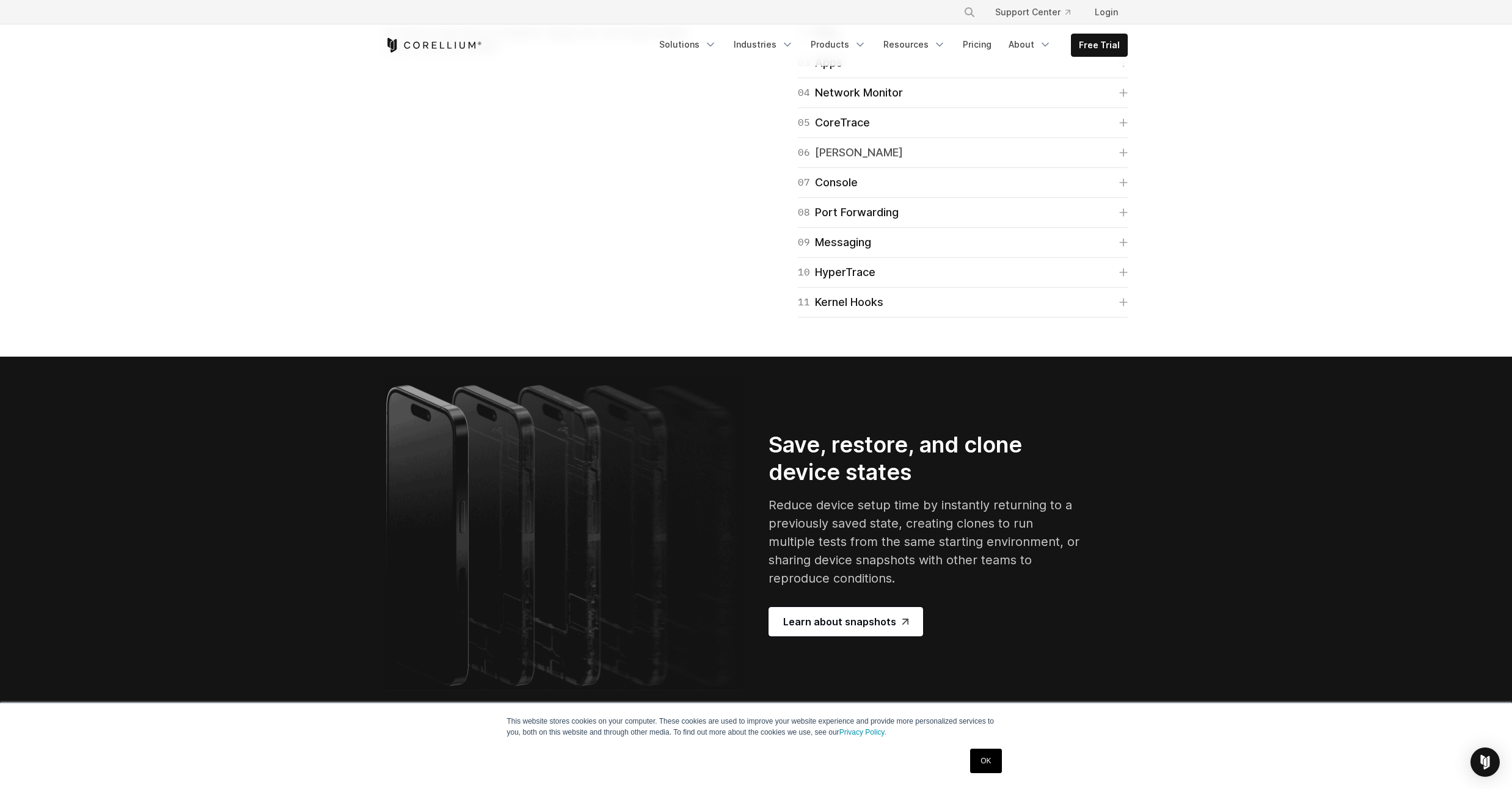
click at [1123, 157] on icon at bounding box center [1124, 153] width 7 height 7
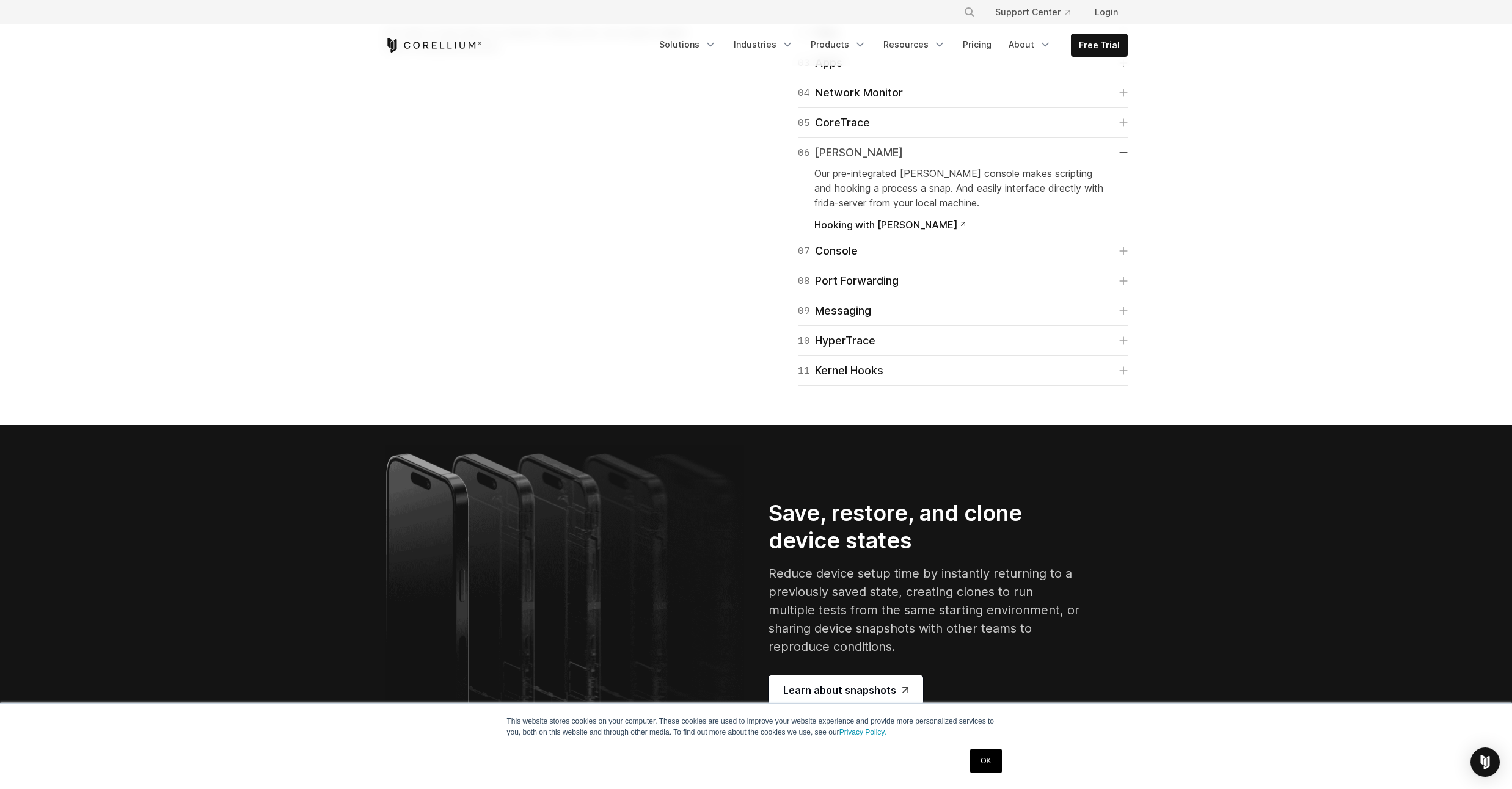
click at [1123, 153] on icon at bounding box center [1124, 153] width 7 height 0
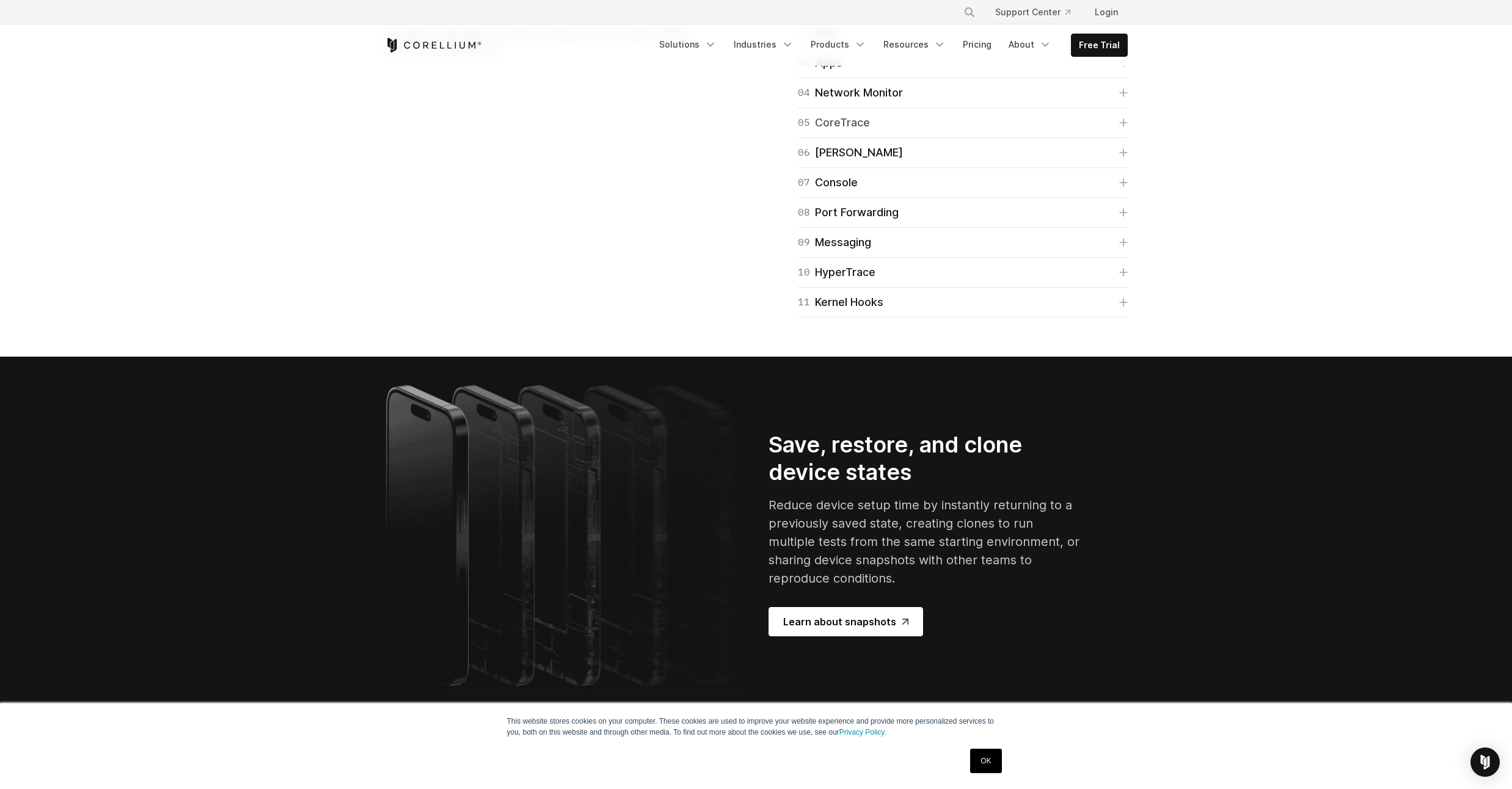
click at [1127, 127] on icon at bounding box center [1123, 122] width 8 height 8
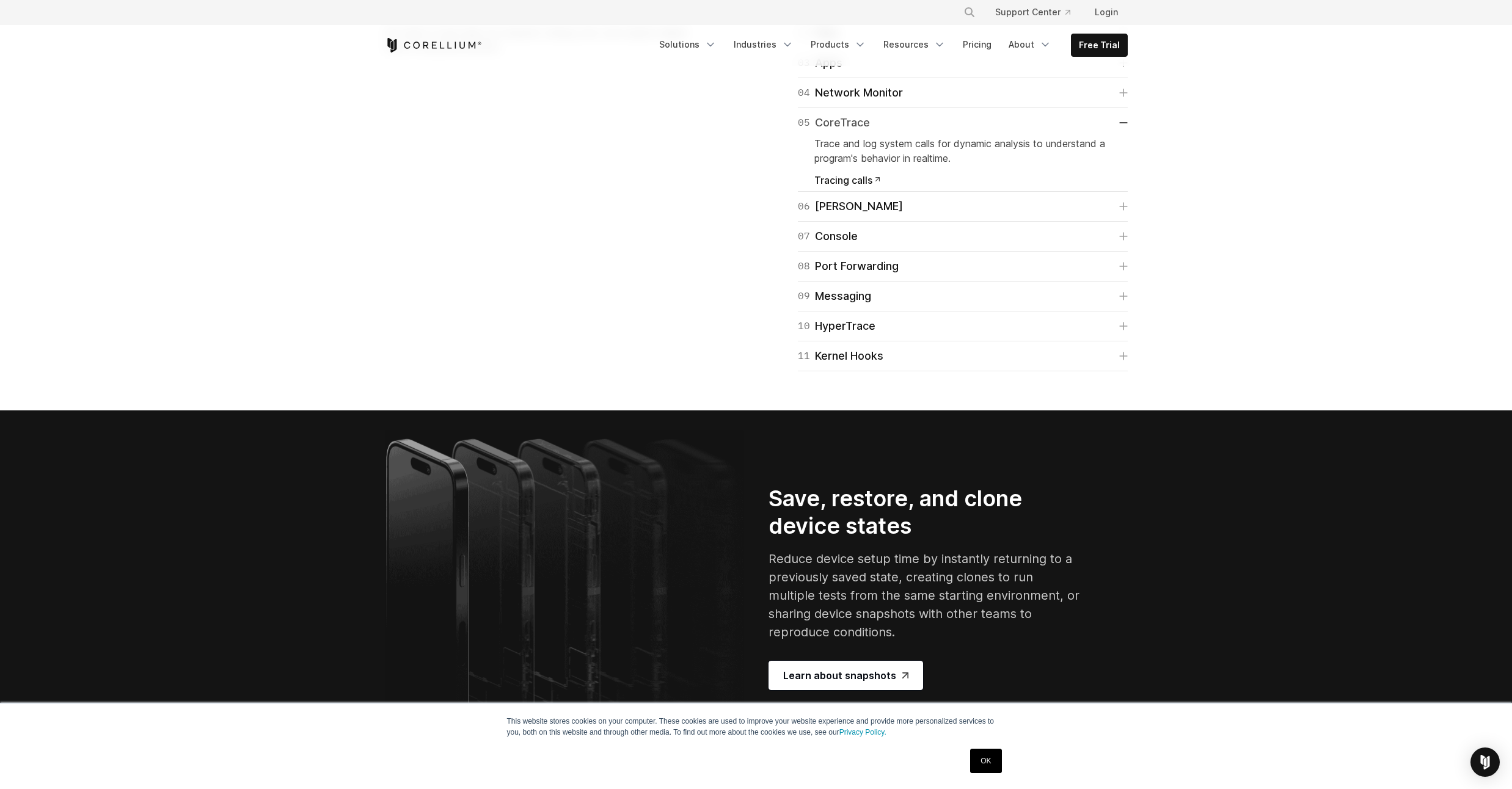
click at [1127, 131] on link "05 CoreTrace" at bounding box center [963, 122] width 330 height 17
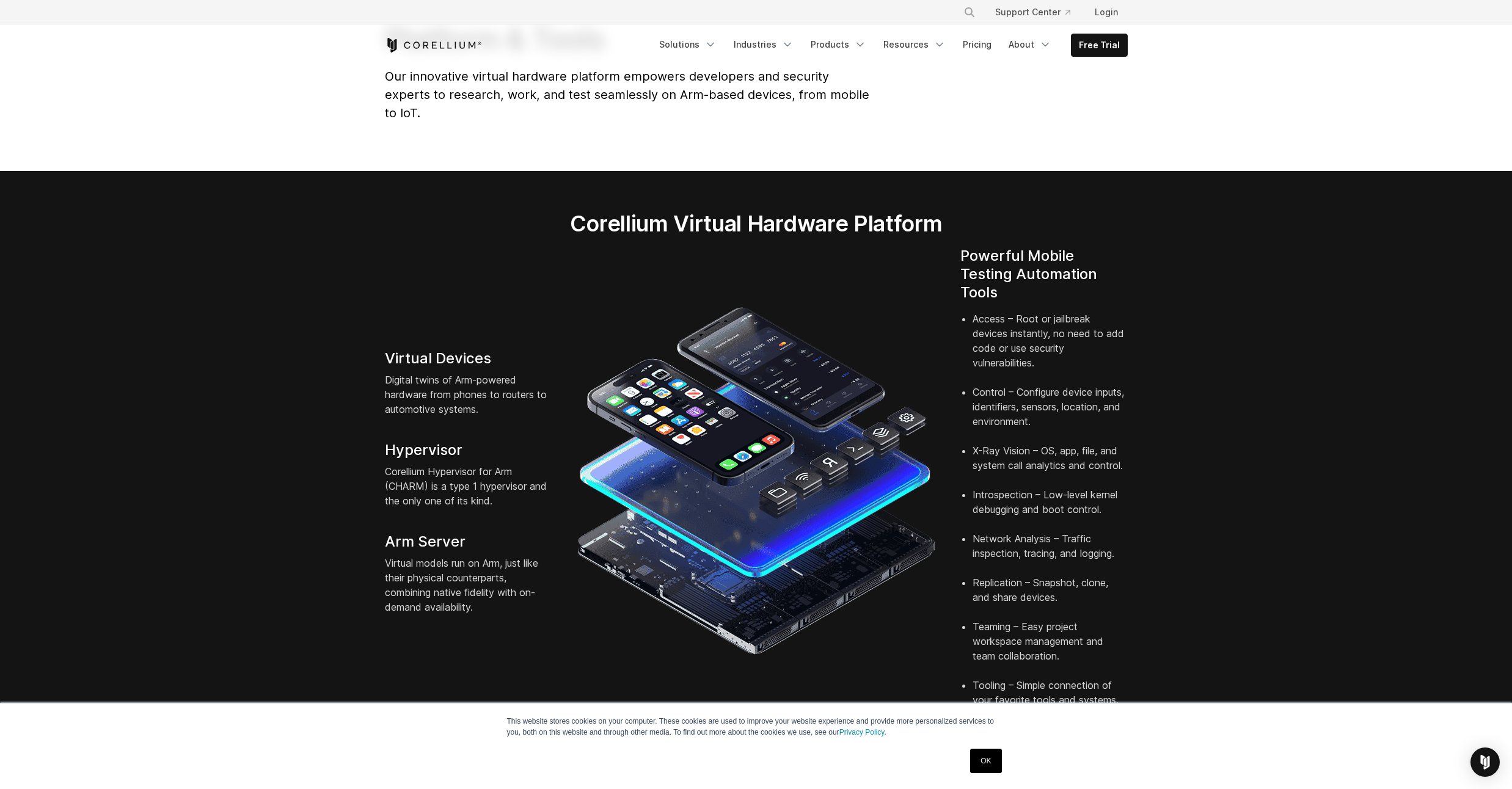
scroll to position [33, 0]
